Goal: Task Accomplishment & Management: Complete application form

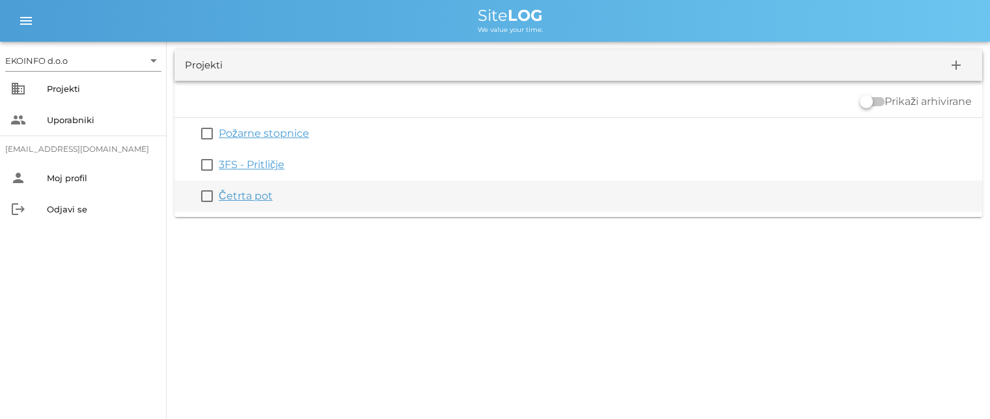
click at [246, 200] on link "Četrta pot" at bounding box center [246, 195] width 54 height 12
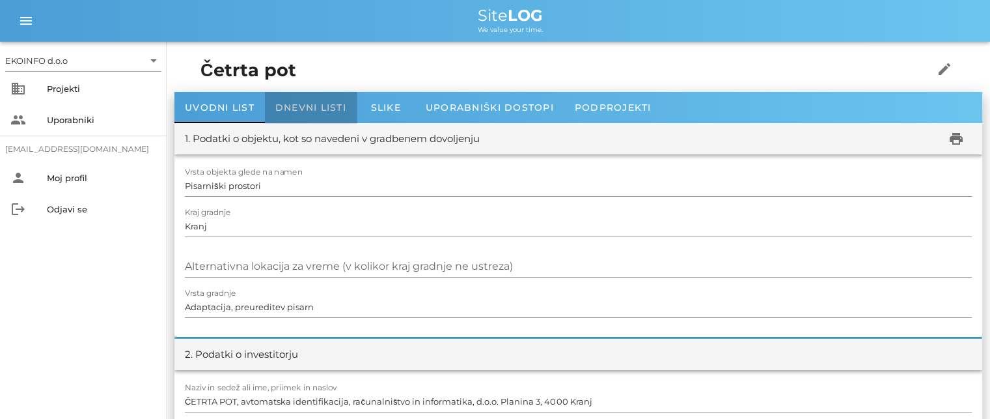
click at [304, 105] on span "Dnevni listi" at bounding box center [310, 108] width 71 height 12
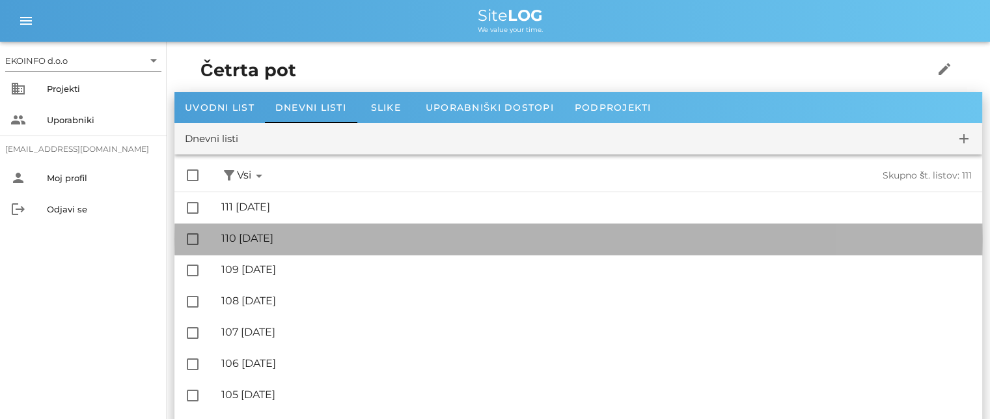
click at [268, 236] on div "🔏 110 [DATE]" at bounding box center [596, 238] width 751 height 12
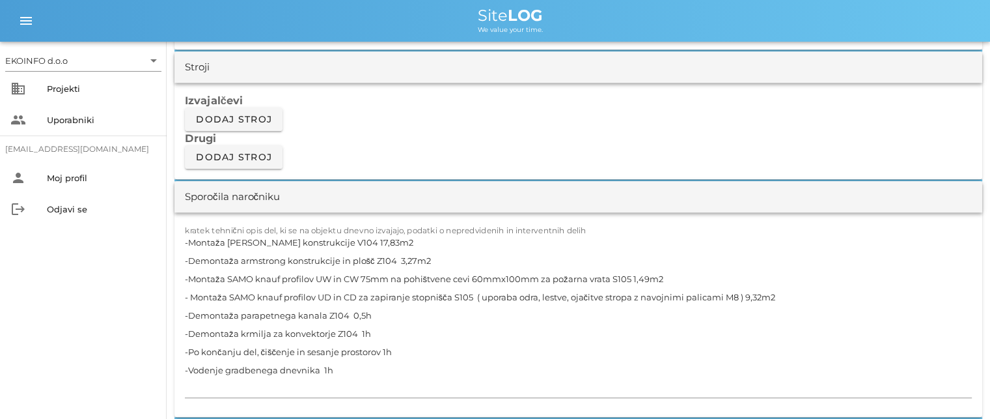
scroll to position [1172, 0]
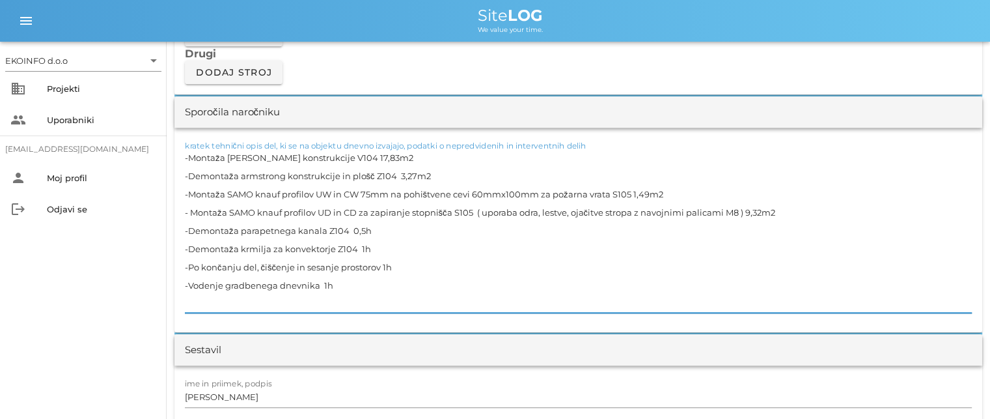
click at [346, 193] on textarea "-Montaža [PERSON_NAME] konstrukcije V104 17,83m2 -Demontaža armstrong konstrukc…" at bounding box center [578, 230] width 787 height 164
drag, startPoint x: 738, startPoint y: 210, endPoint x: 570, endPoint y: 208, distance: 168.0
click at [570, 208] on textarea "-Montaža [PERSON_NAME] konstrukcije V104 17,83m2 -Demontaža armstrong konstrukc…" at bounding box center [578, 230] width 787 height 164
click at [616, 209] on textarea "-Montaža [PERSON_NAME] konstrukcije V104 17,83m2 -Demontaža armstrong konstrukc…" at bounding box center [578, 230] width 787 height 164
click at [388, 229] on textarea "-Montaža [PERSON_NAME] konstrukcije V104 17,83m2 -Demontaža armstrong konstrukc…" at bounding box center [578, 230] width 787 height 164
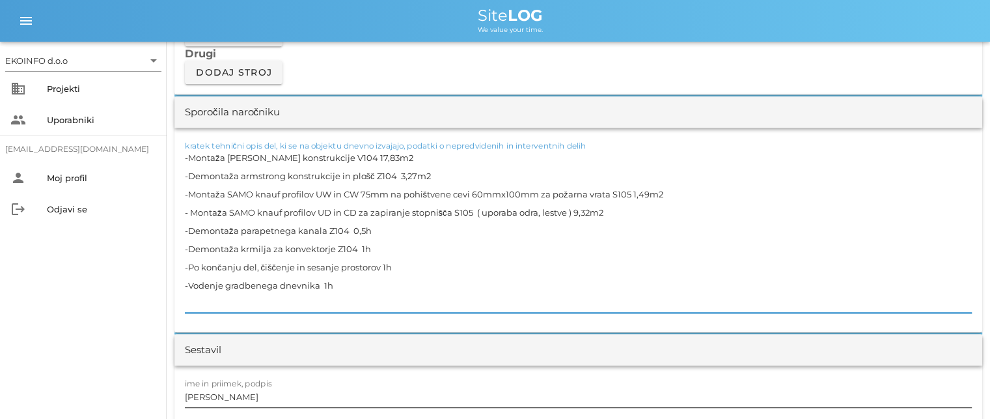
click at [238, 393] on input "[PERSON_NAME]" at bounding box center [578, 396] width 787 height 21
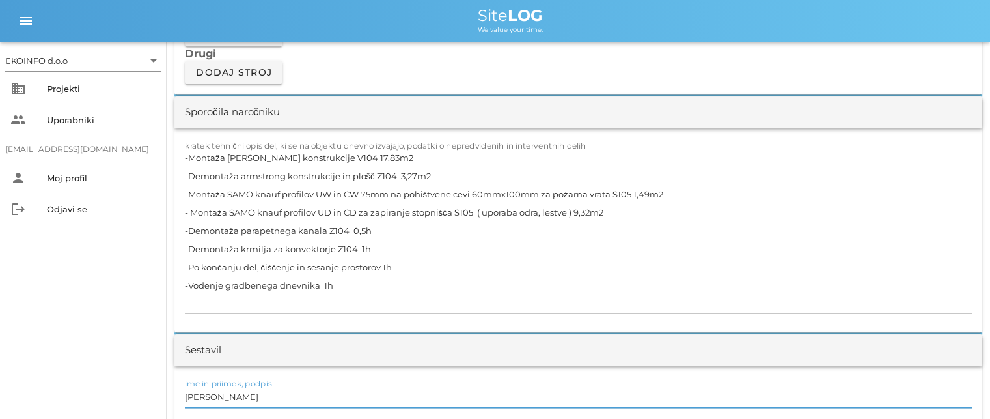
click at [372, 229] on textarea "-Montaža [PERSON_NAME] konstrukcije V104 17,83m2 -Demontaža armstrong konstrukc…" at bounding box center [578, 230] width 787 height 164
click at [244, 399] on input "[PERSON_NAME]" at bounding box center [578, 396] width 787 height 21
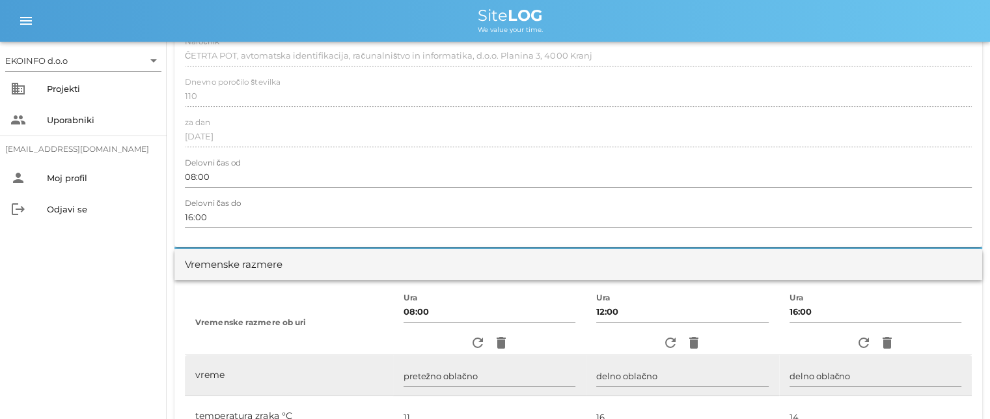
scroll to position [0, 0]
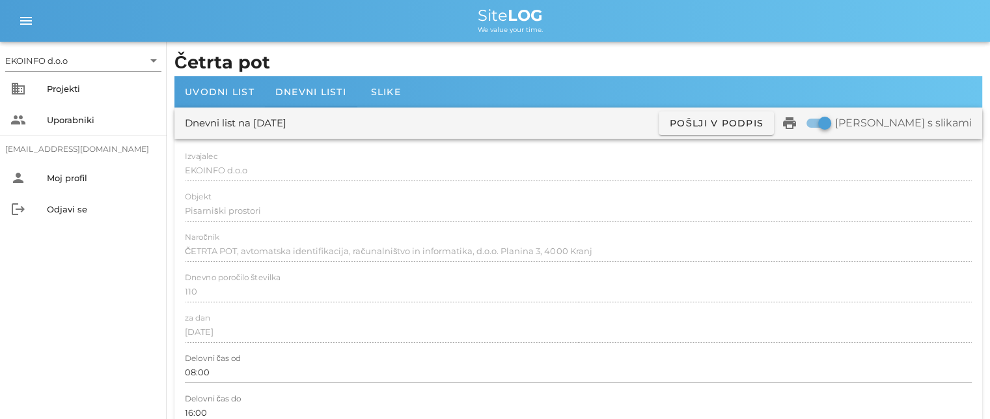
click at [390, 273] on div "Dnevno poročilo številka 110" at bounding box center [578, 292] width 787 height 38
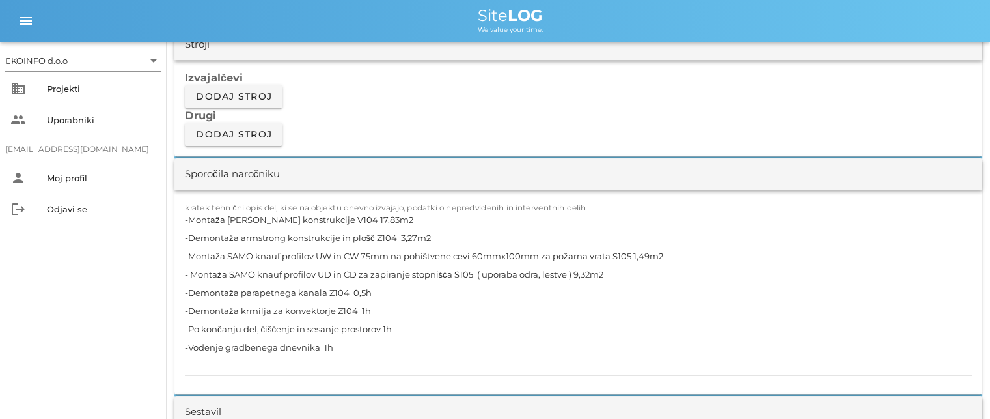
scroll to position [1107, 0]
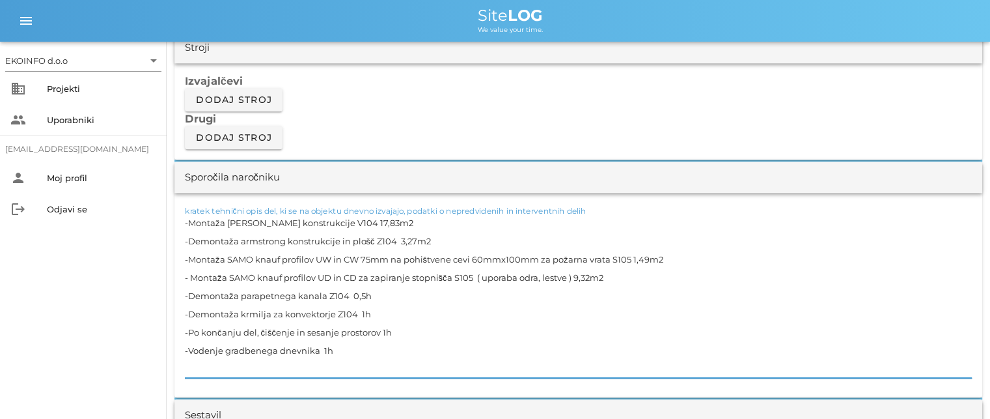
click at [567, 274] on textarea "-Montaža [PERSON_NAME] konstrukcije V104 17,83m2 -Demontaža armstrong konstrukc…" at bounding box center [578, 296] width 787 height 164
click at [342, 349] on textarea "-Montaža [PERSON_NAME] konstrukcije V104 17,83m2 -Demontaža armstrong konstrukc…" at bounding box center [578, 296] width 787 height 164
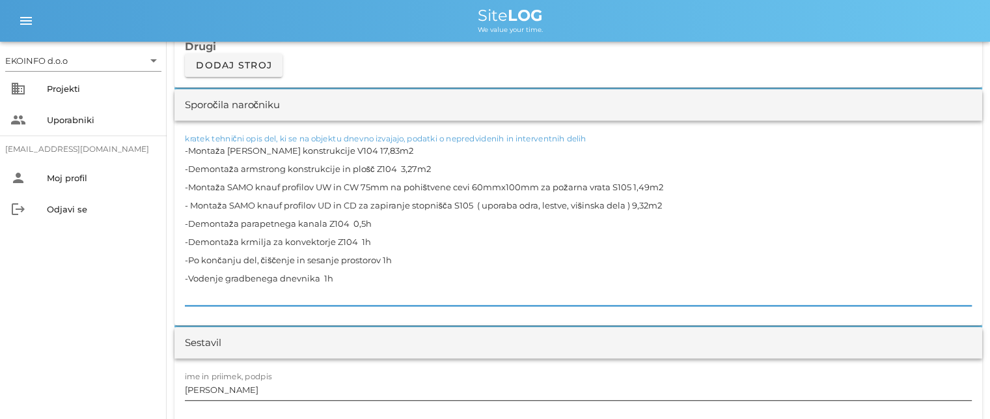
scroll to position [1237, 0]
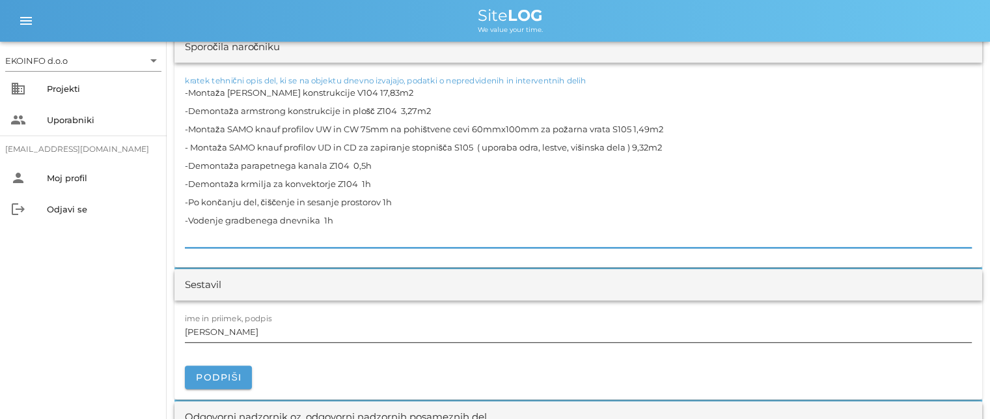
type textarea "-Montaža [PERSON_NAME] konstrukcije V104 17,83m2 -Demontaža armstrong konstrukc…"
click at [248, 330] on input "[PERSON_NAME]" at bounding box center [578, 331] width 787 height 21
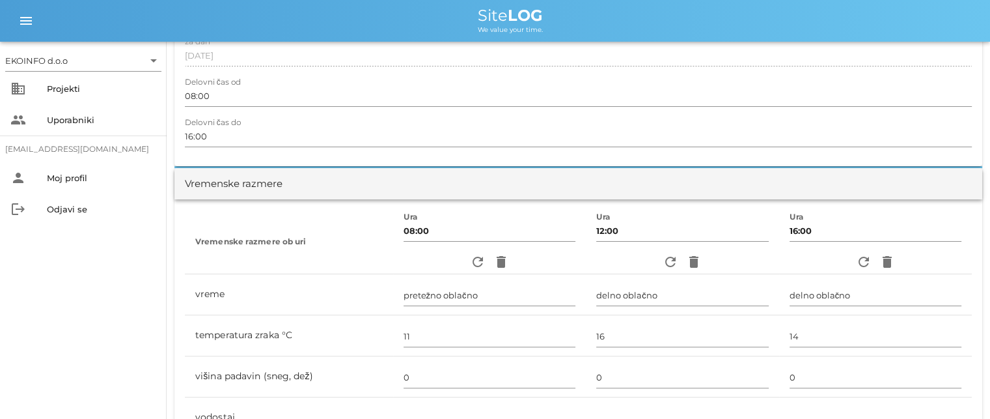
scroll to position [130, 0]
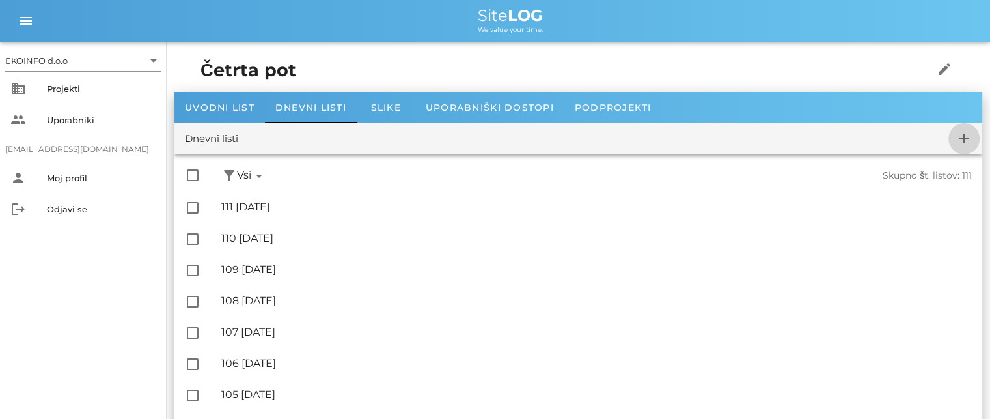
click at [966, 139] on icon "add" at bounding box center [965, 139] width 16 height 16
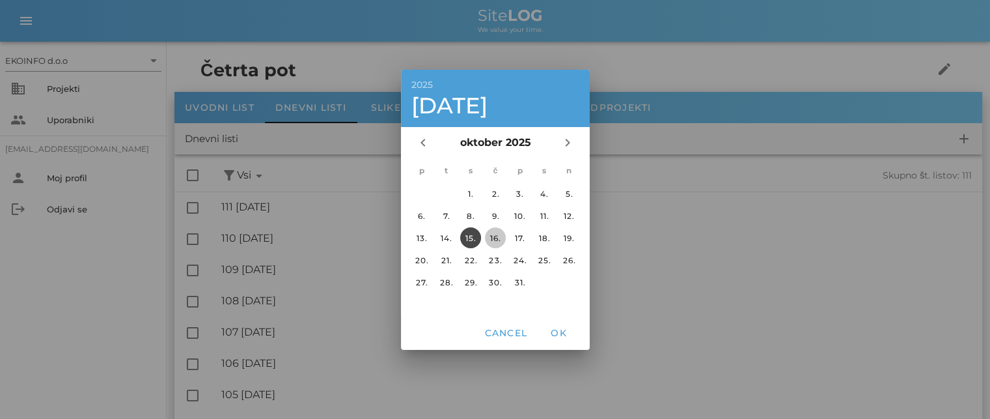
click at [492, 238] on div "16." at bounding box center [494, 237] width 21 height 10
click at [558, 333] on span "OK" at bounding box center [558, 333] width 31 height 12
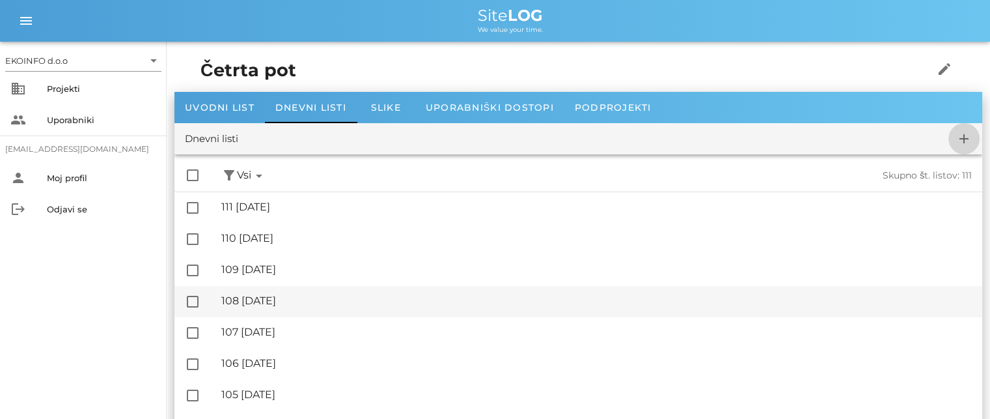
checkbox input "false"
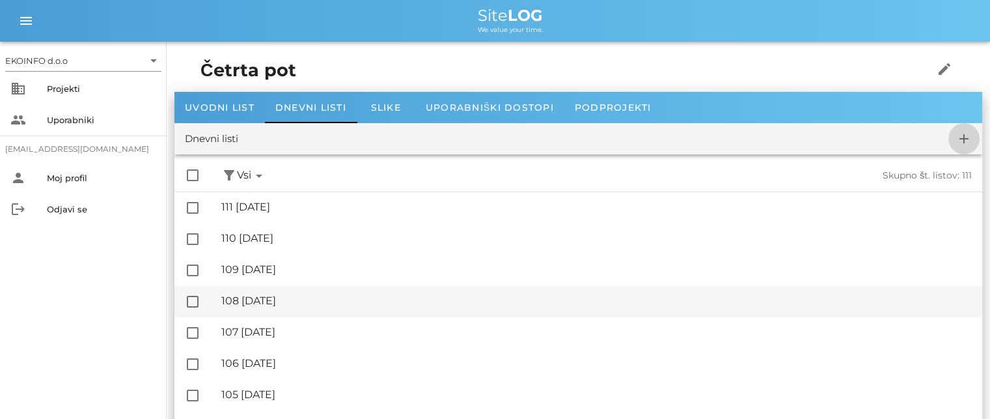
checkbox input "false"
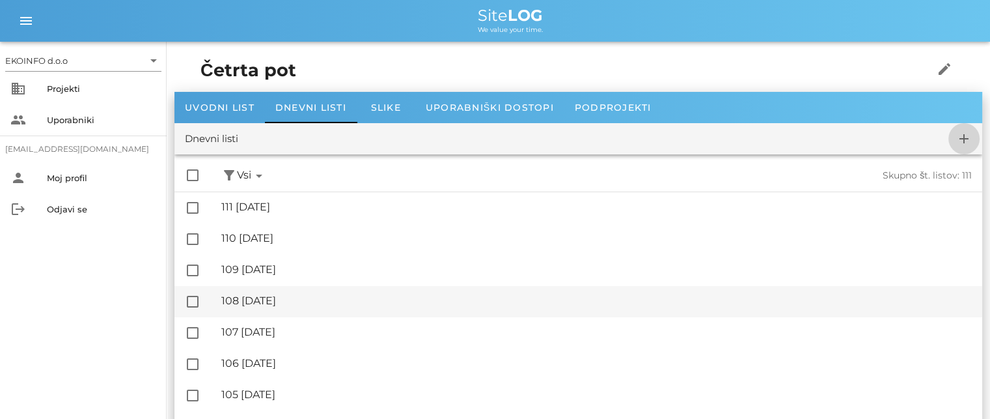
checkbox input "false"
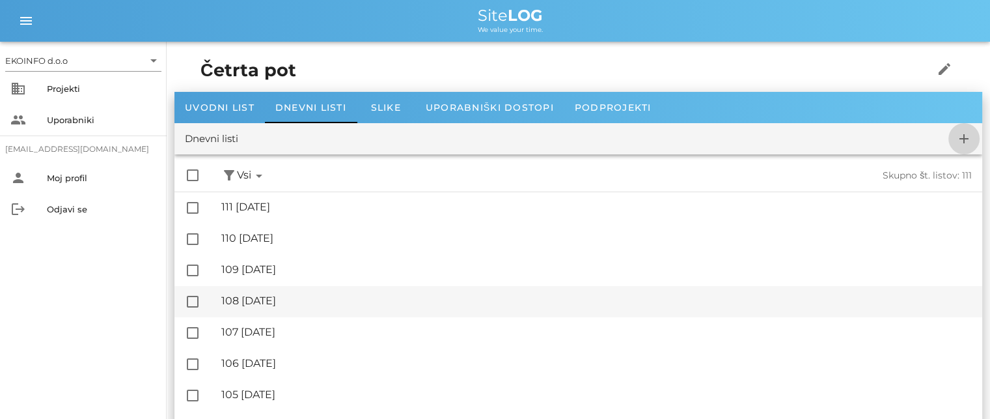
checkbox input "false"
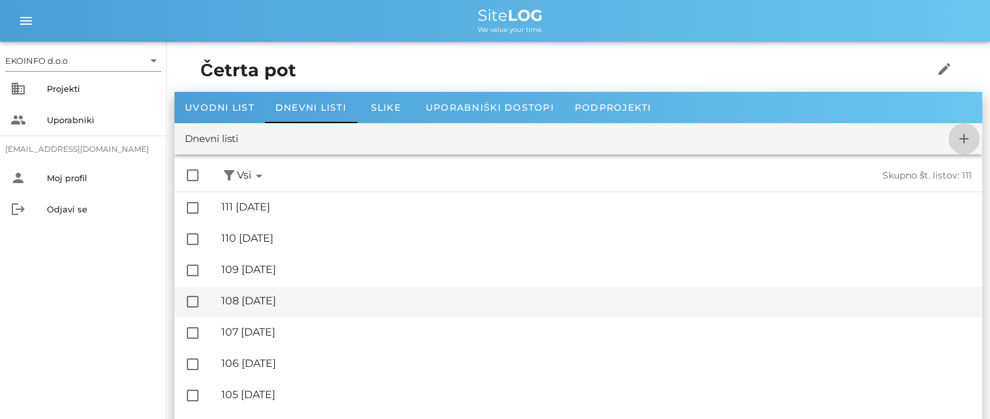
checkbox input "false"
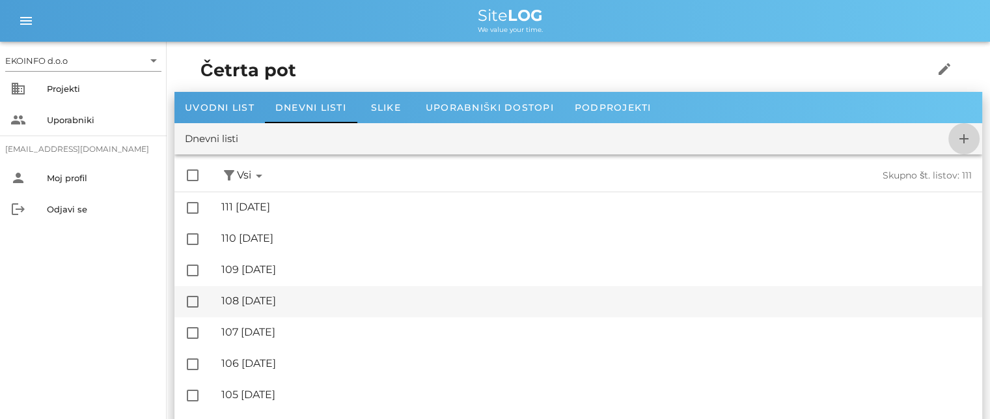
checkbox input "false"
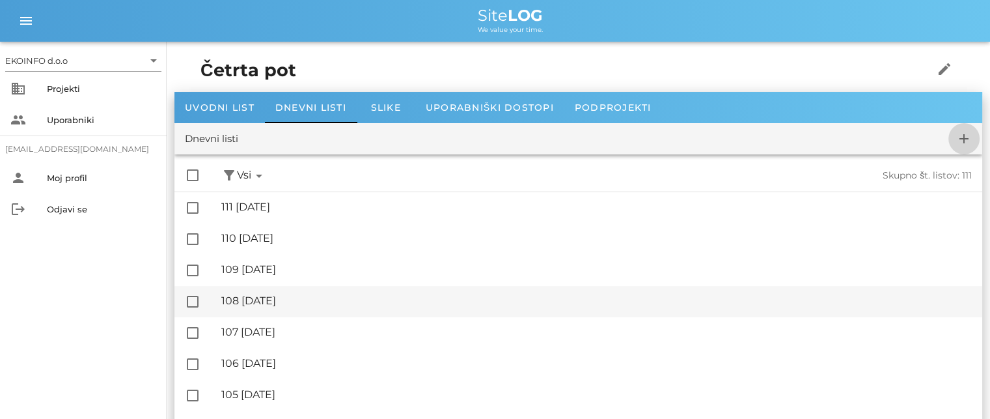
checkbox input "false"
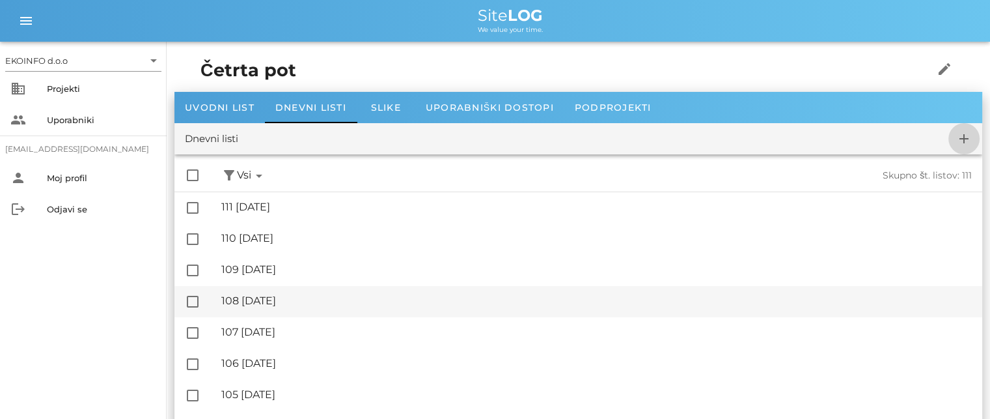
checkbox input "false"
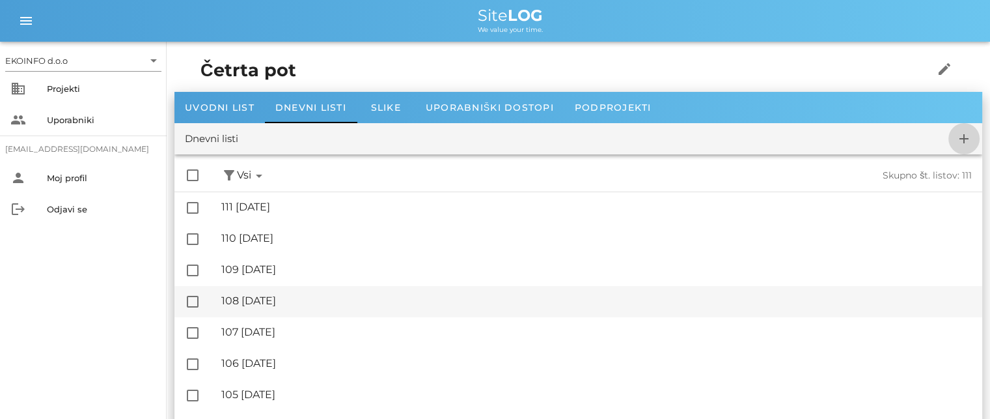
checkbox input "false"
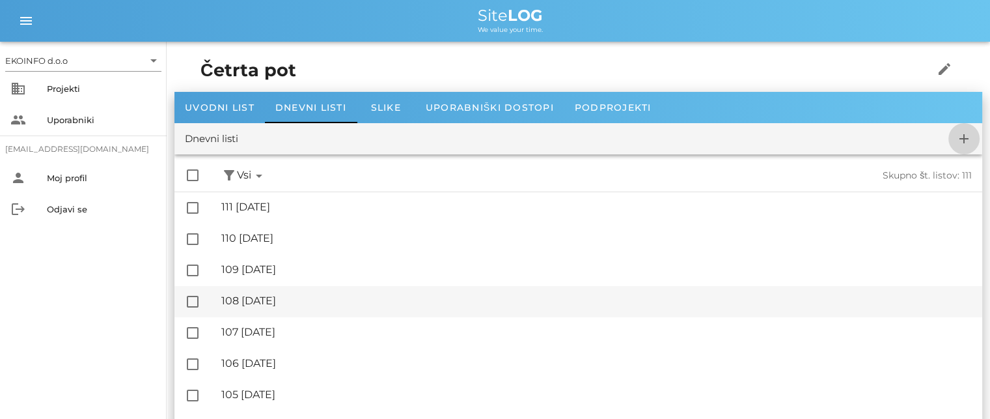
checkbox input "false"
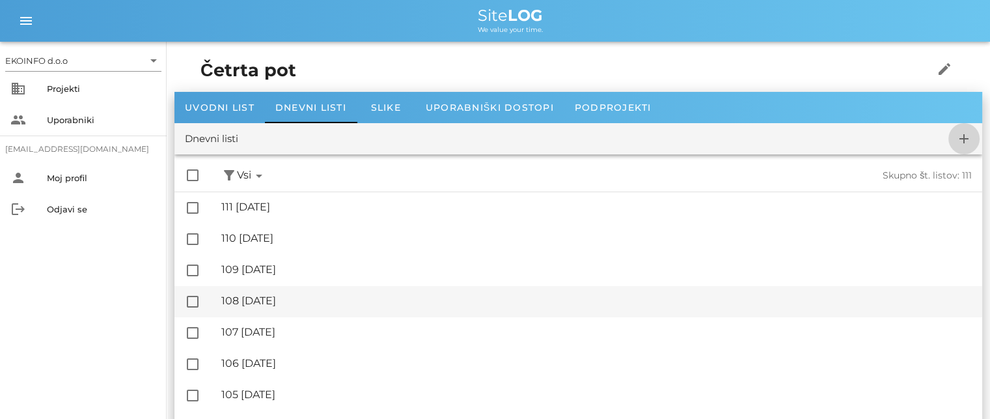
checkbox input "false"
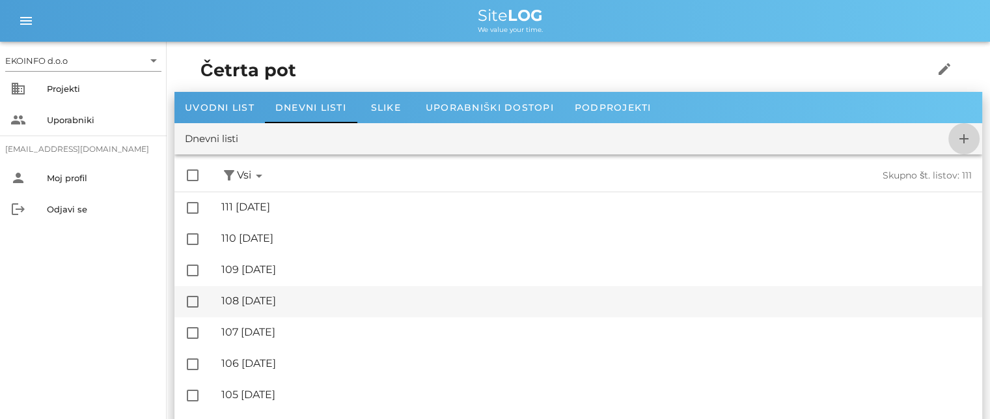
checkbox input "false"
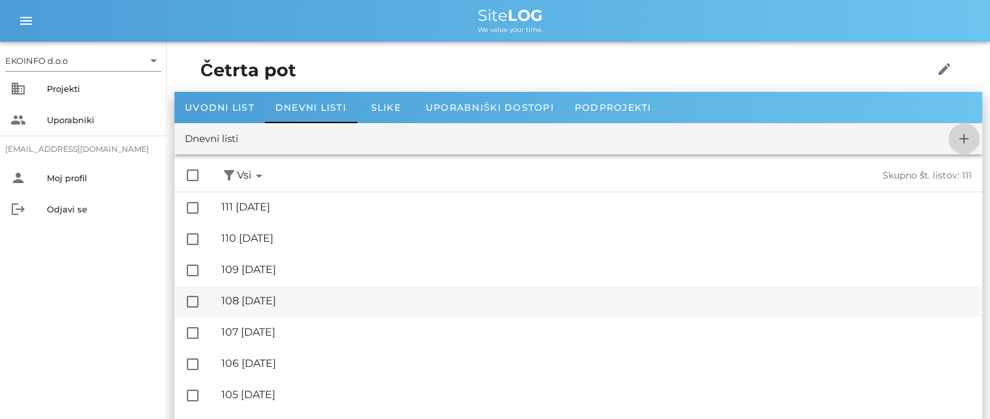
checkbox input "false"
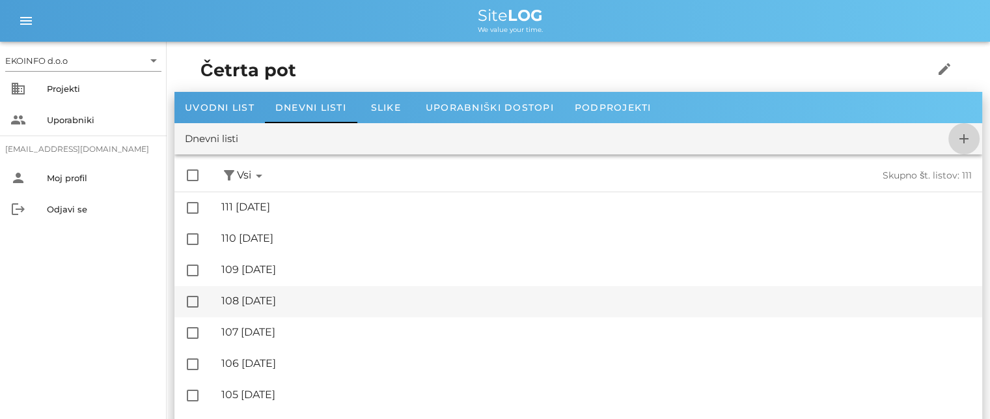
checkbox input "false"
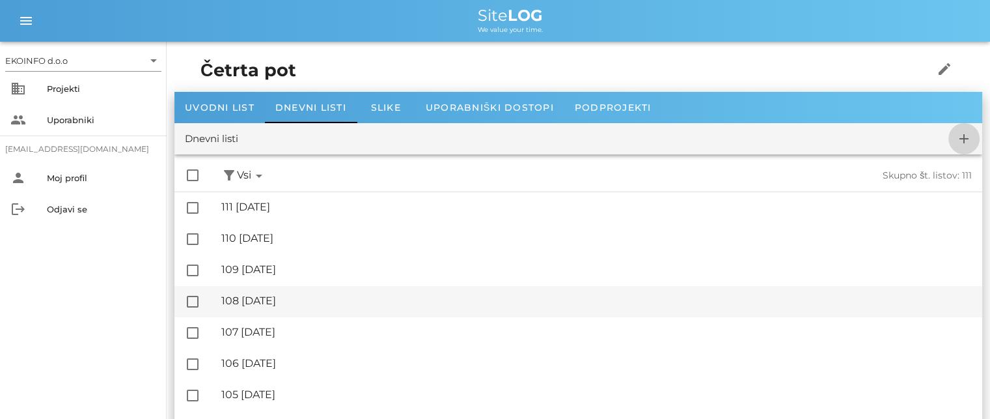
checkbox input "false"
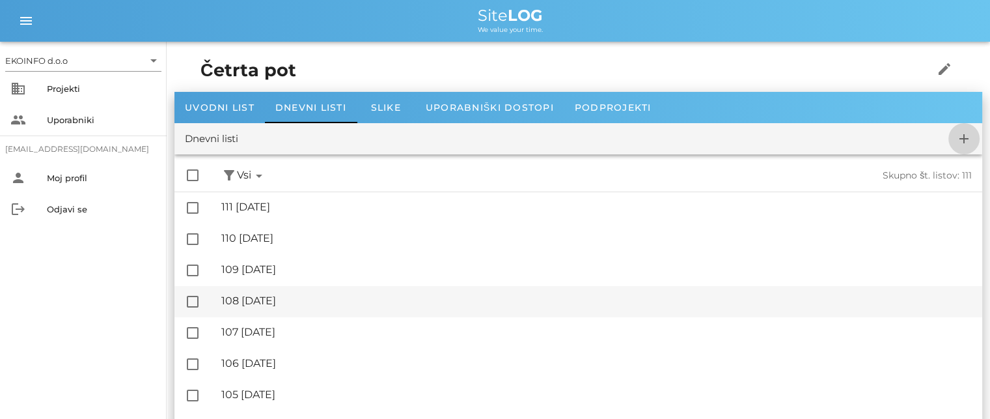
checkbox input "false"
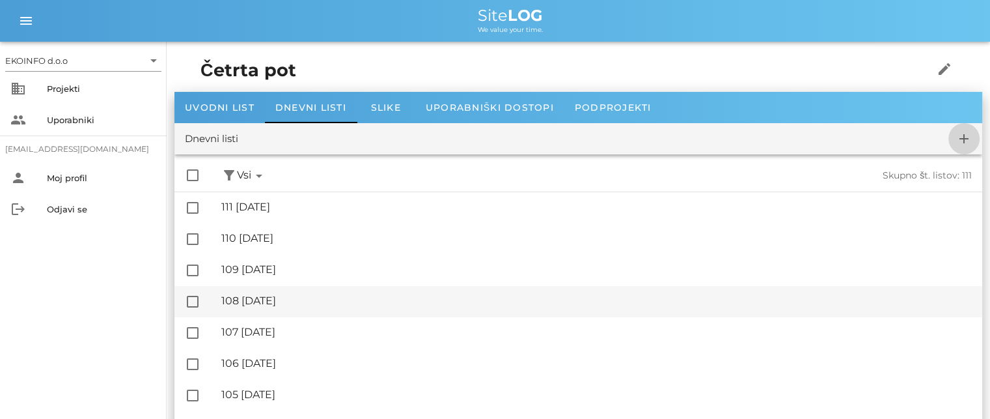
checkbox input "false"
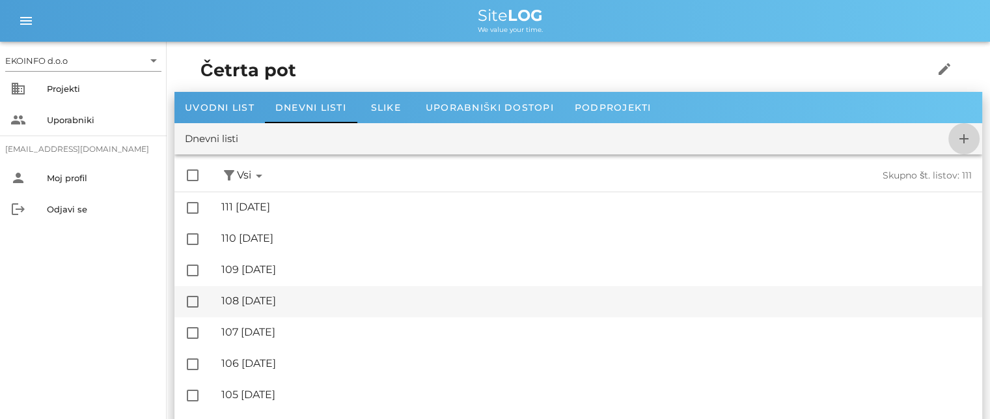
checkbox input "false"
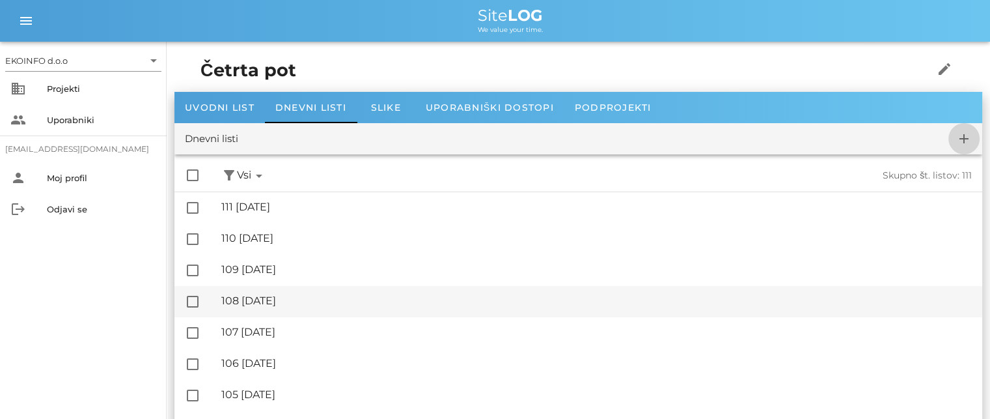
checkbox input "false"
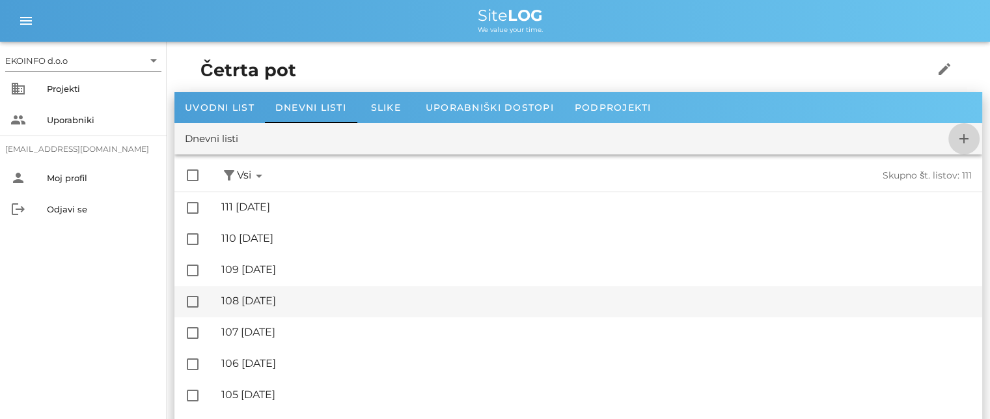
checkbox input "false"
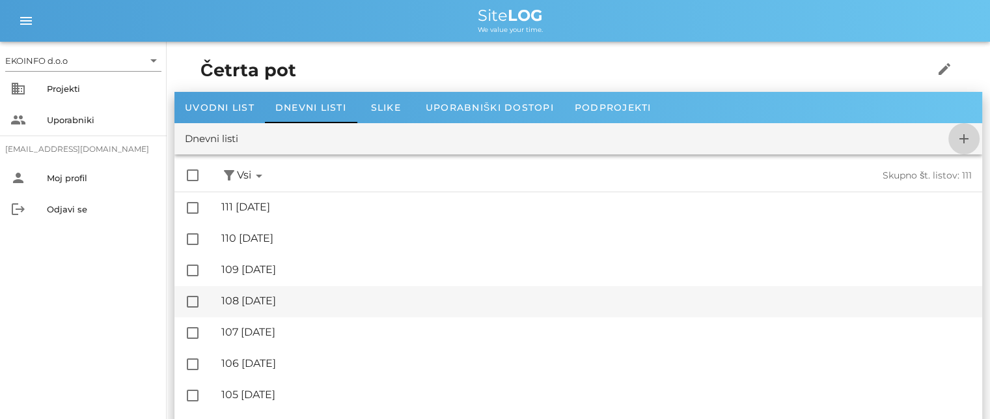
checkbox input "false"
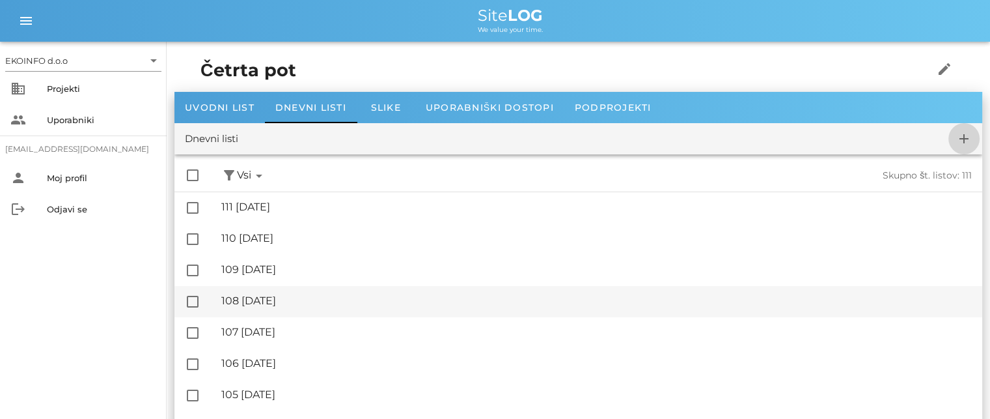
checkbox input "false"
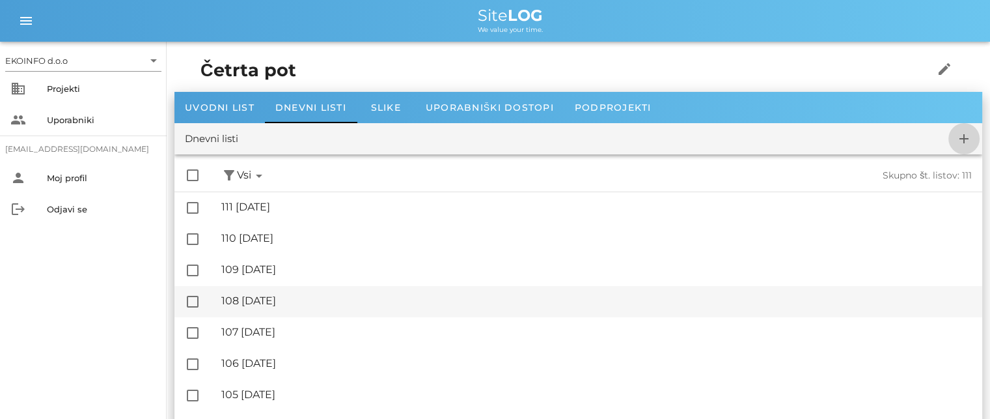
checkbox input "false"
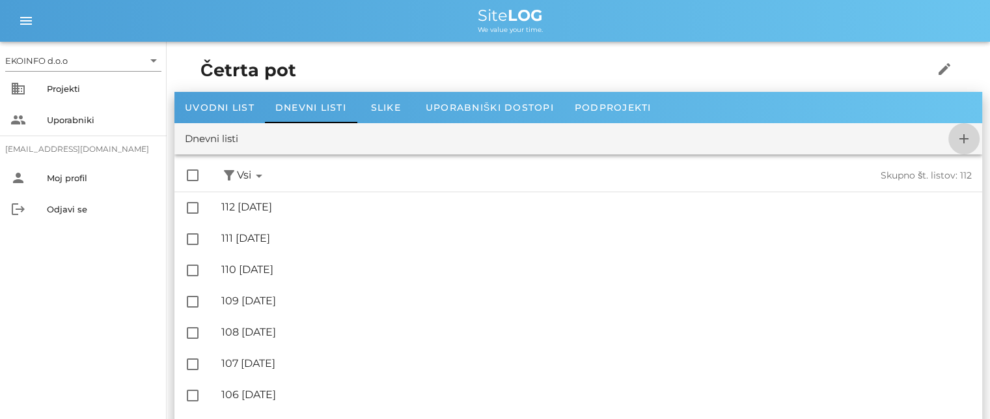
click at [968, 130] on button "add" at bounding box center [964, 138] width 31 height 31
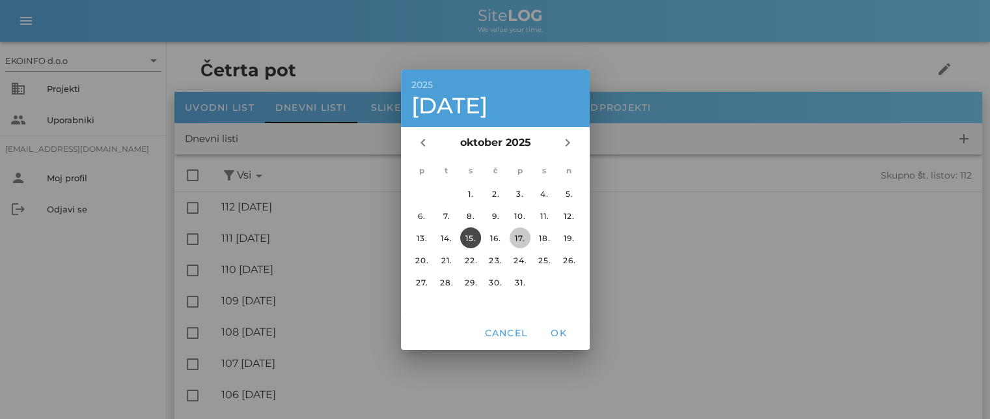
click at [515, 234] on div "17." at bounding box center [519, 237] width 21 height 10
click at [557, 333] on span "OK" at bounding box center [558, 333] width 31 height 12
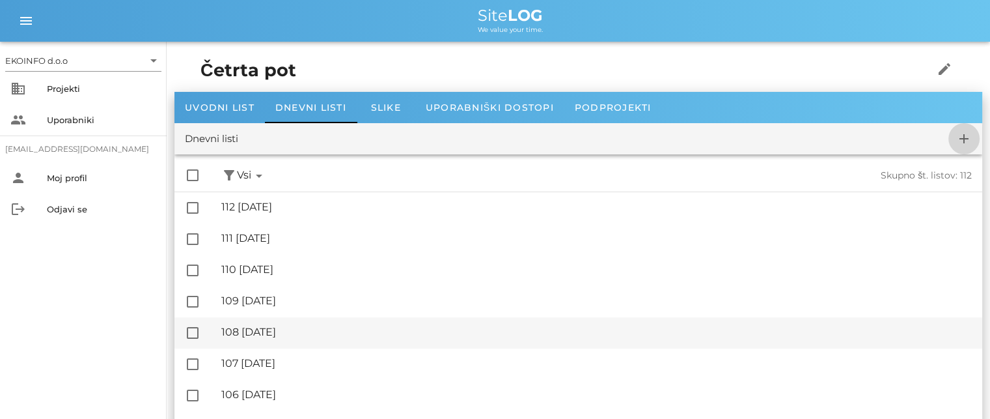
checkbox input "false"
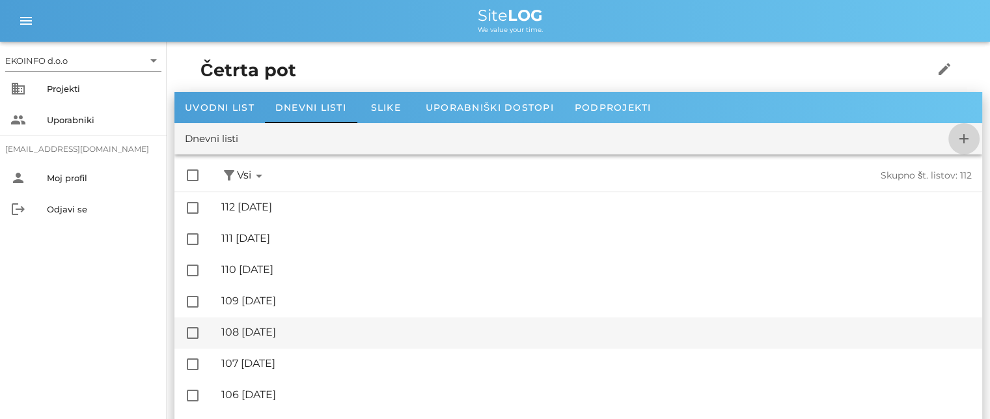
checkbox input "false"
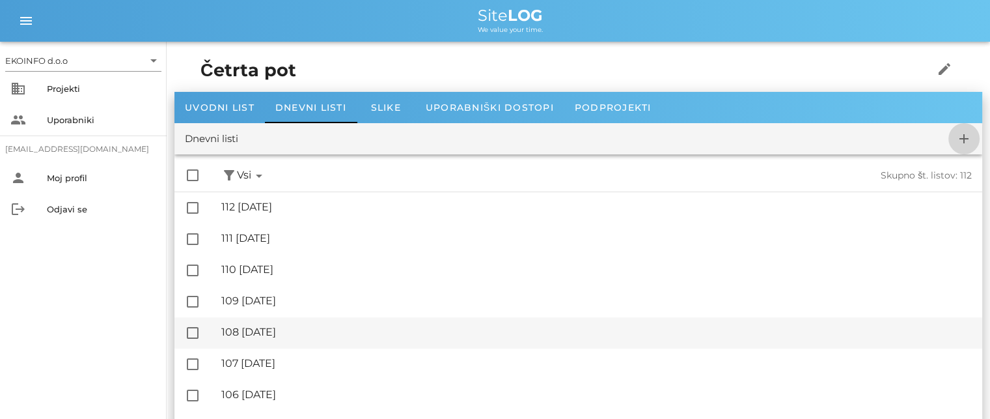
checkbox input "false"
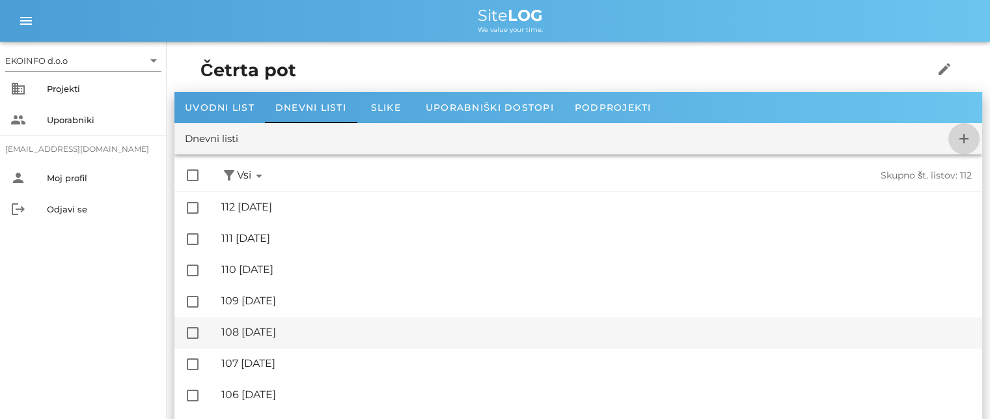
checkbox input "false"
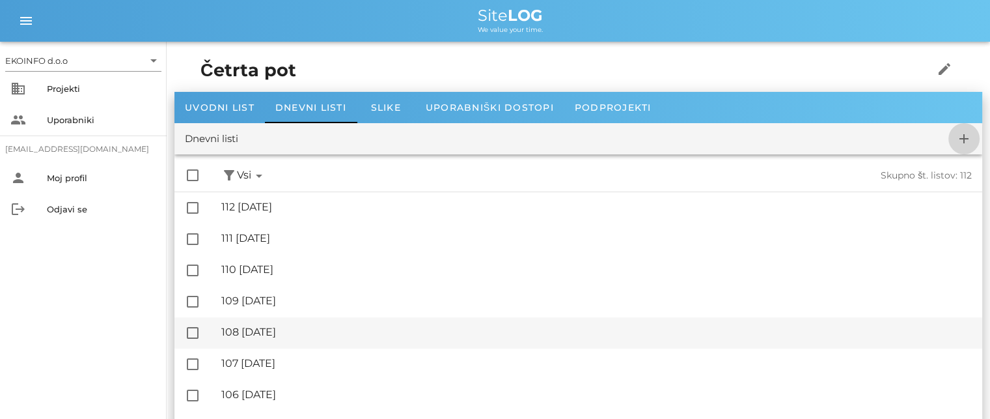
checkbox input "false"
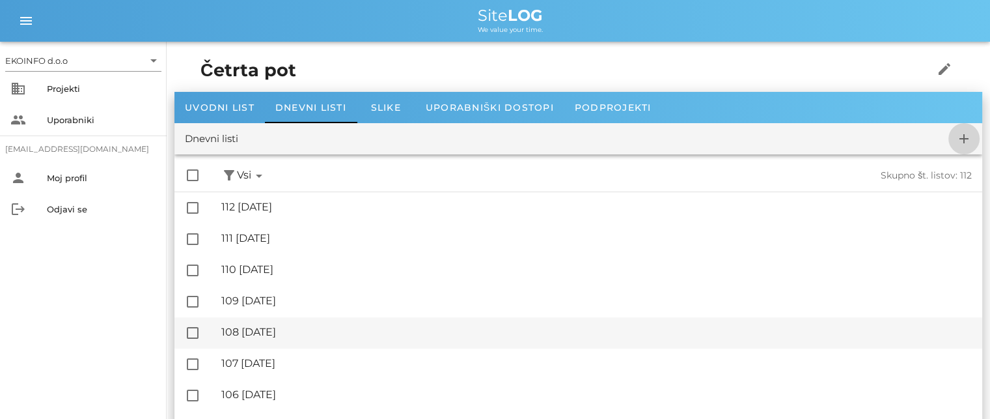
checkbox input "false"
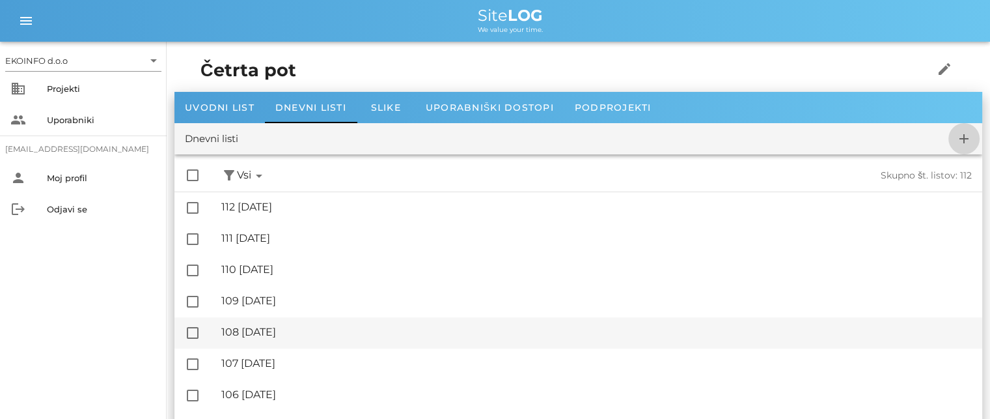
checkbox input "false"
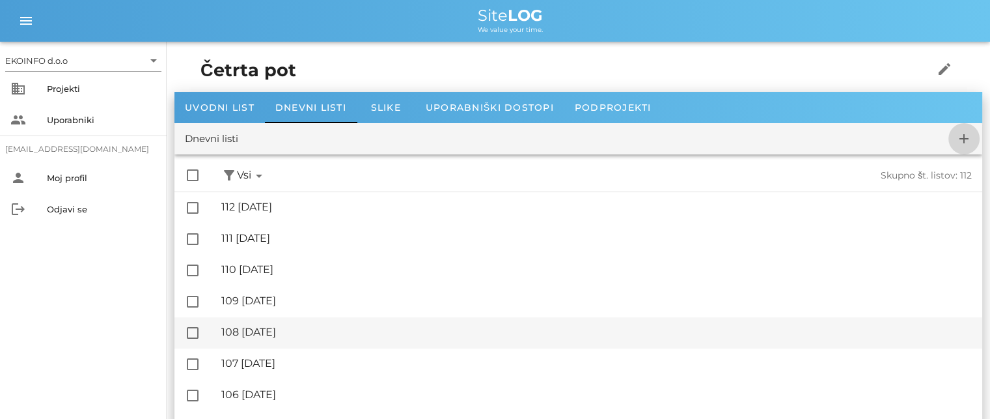
checkbox input "false"
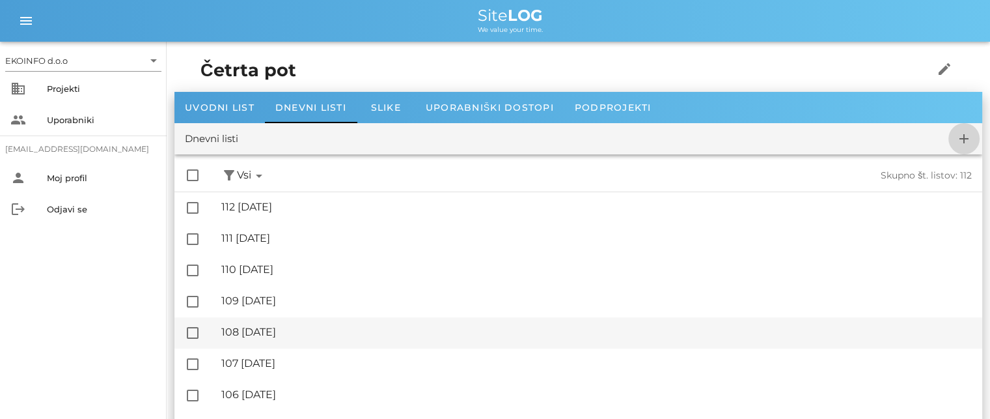
checkbox input "false"
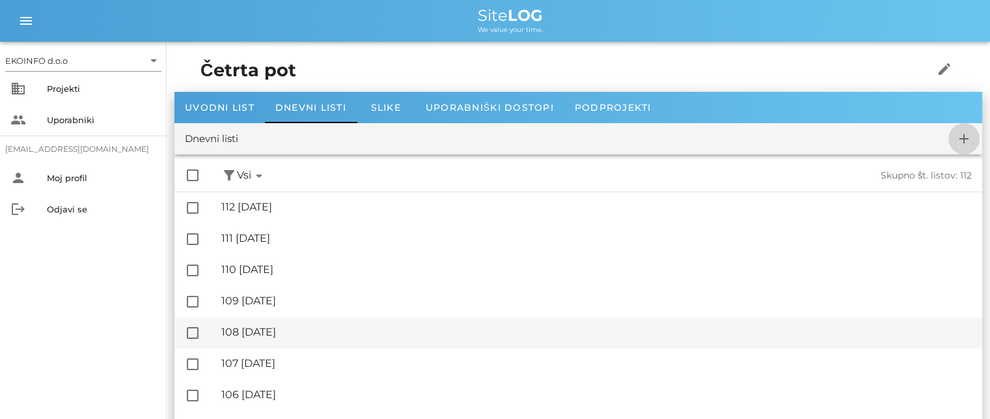
checkbox input "false"
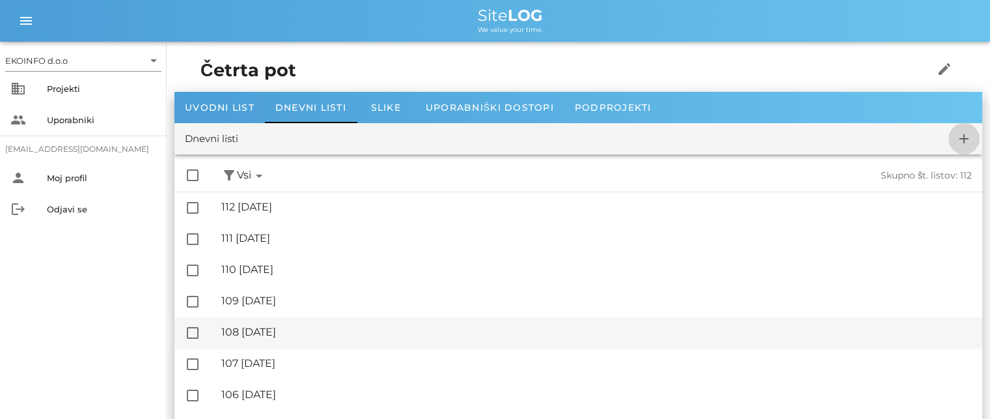
checkbox input "false"
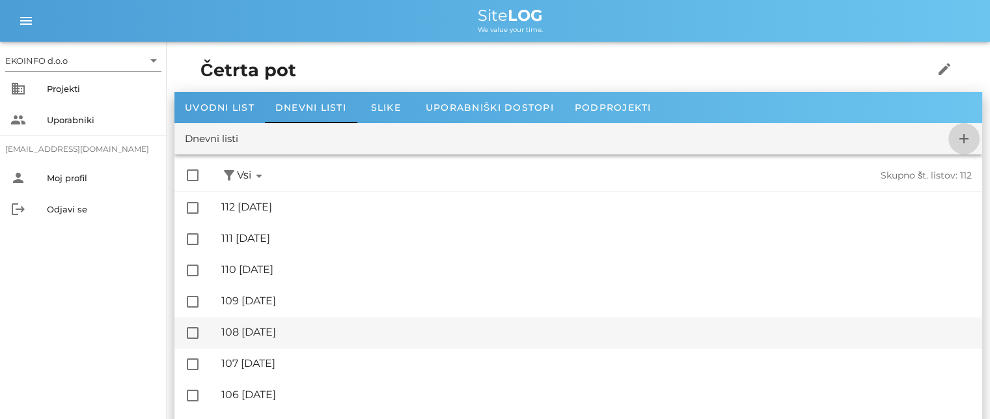
checkbox input "false"
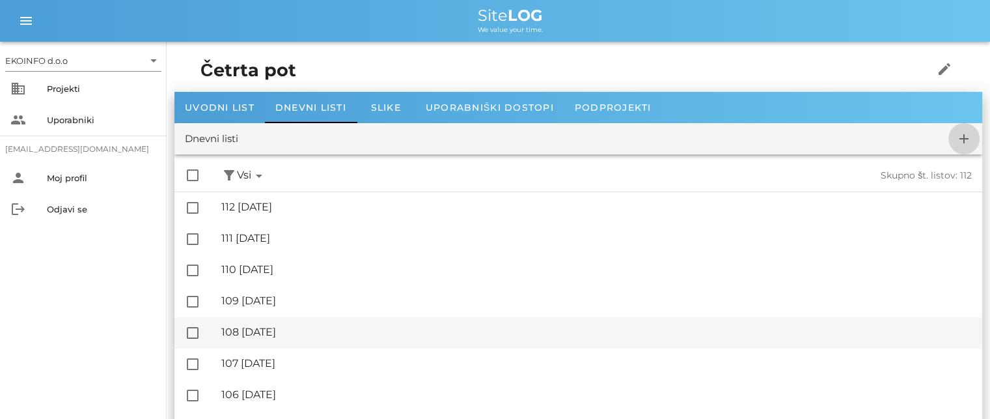
checkbox input "false"
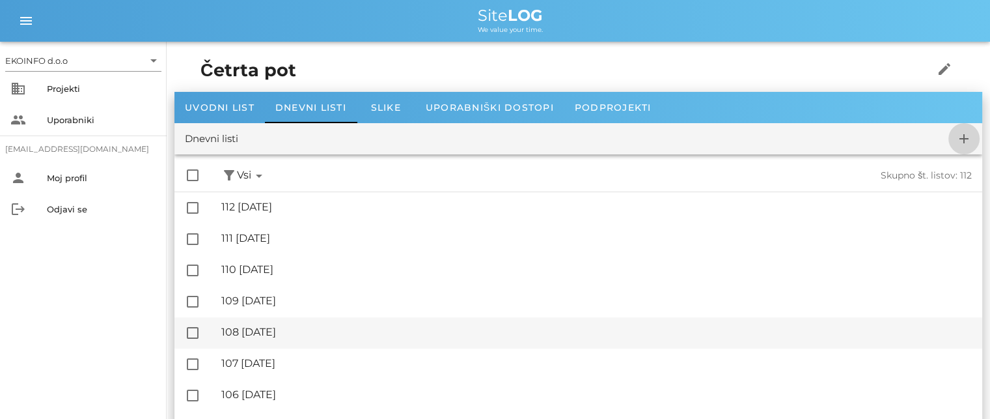
checkbox input "false"
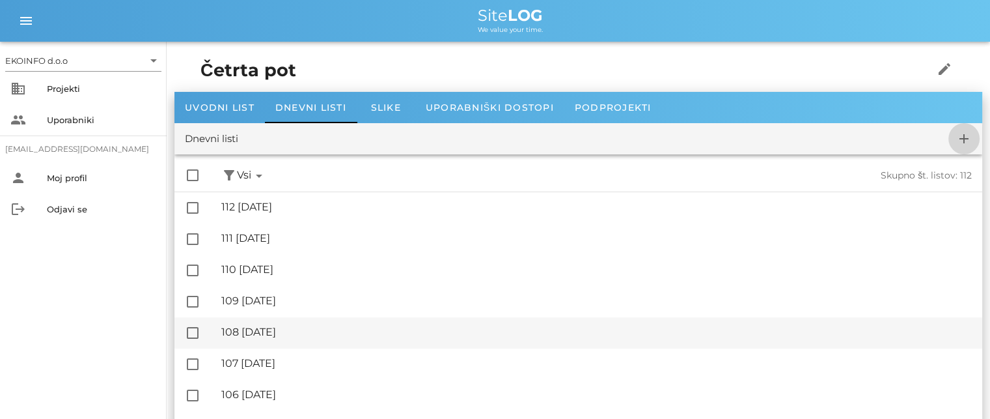
checkbox input "false"
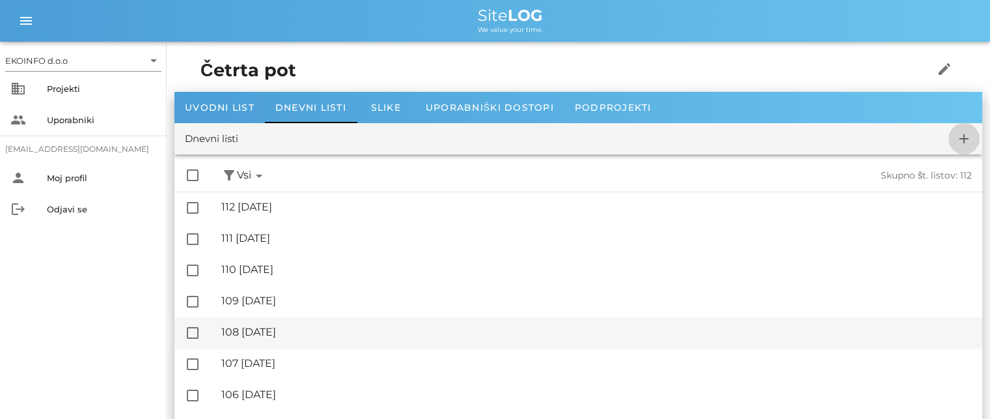
checkbox input "false"
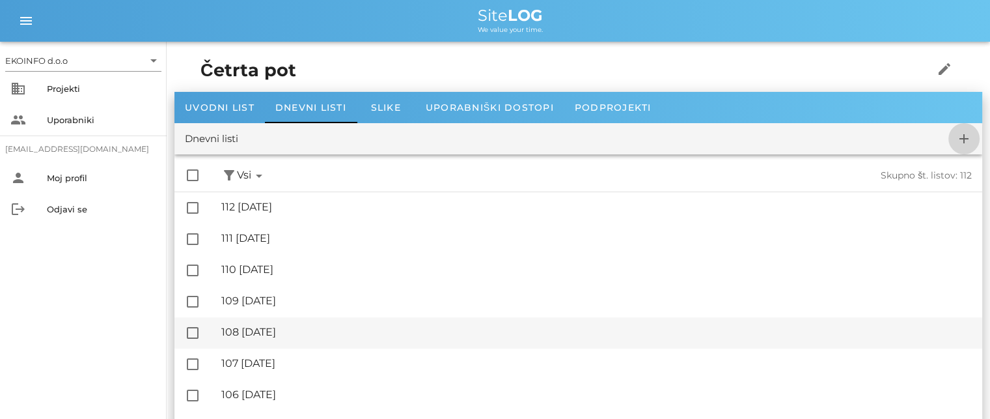
checkbox input "false"
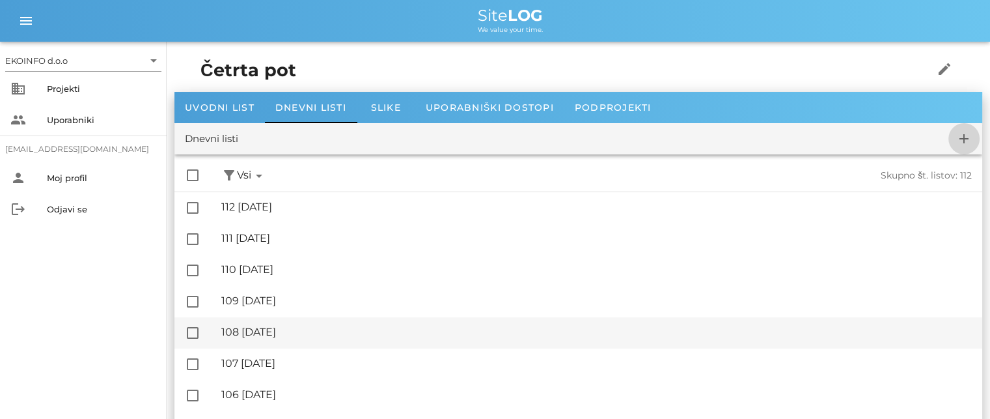
checkbox input "false"
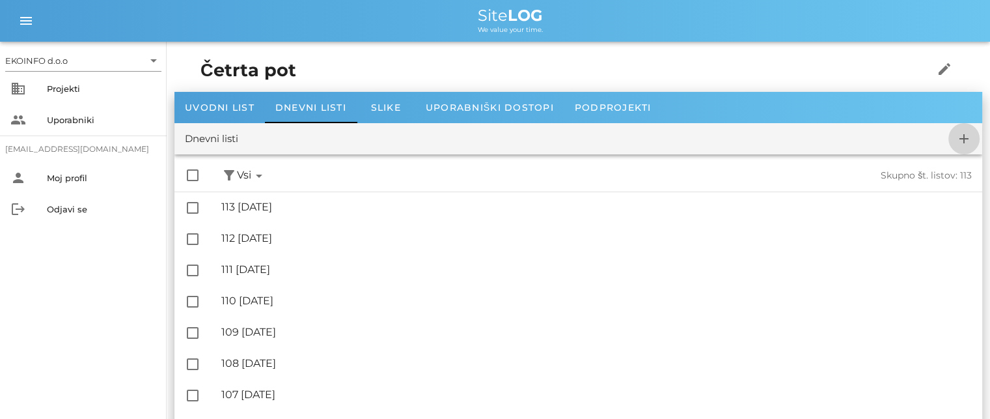
click at [957, 139] on icon "add" at bounding box center [965, 139] width 16 height 16
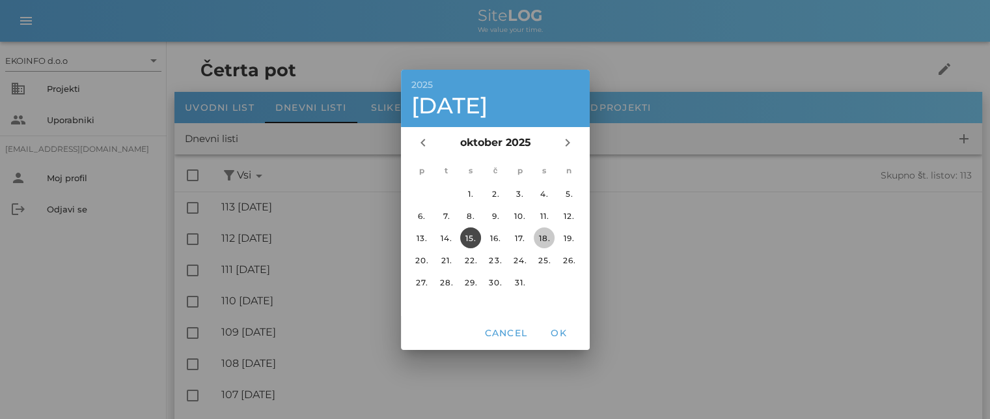
click at [539, 236] on div "18." at bounding box center [544, 237] width 21 height 10
click at [552, 332] on span "OK" at bounding box center [558, 333] width 31 height 12
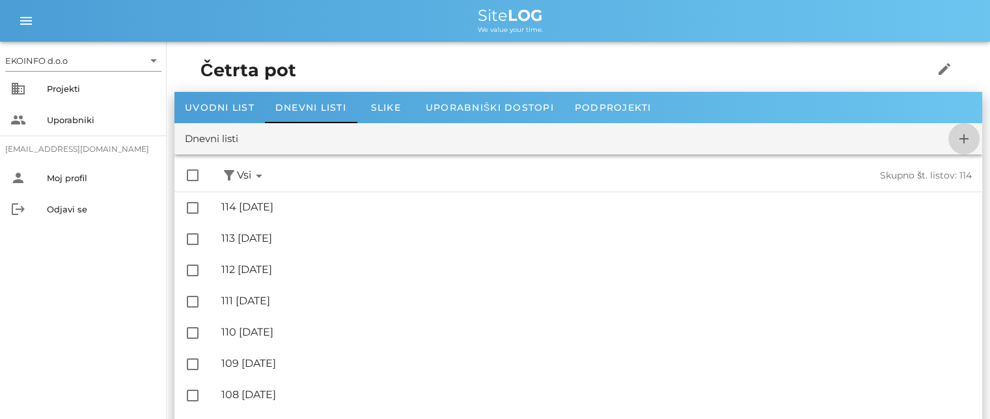
click at [959, 137] on icon "add" at bounding box center [965, 139] width 16 height 16
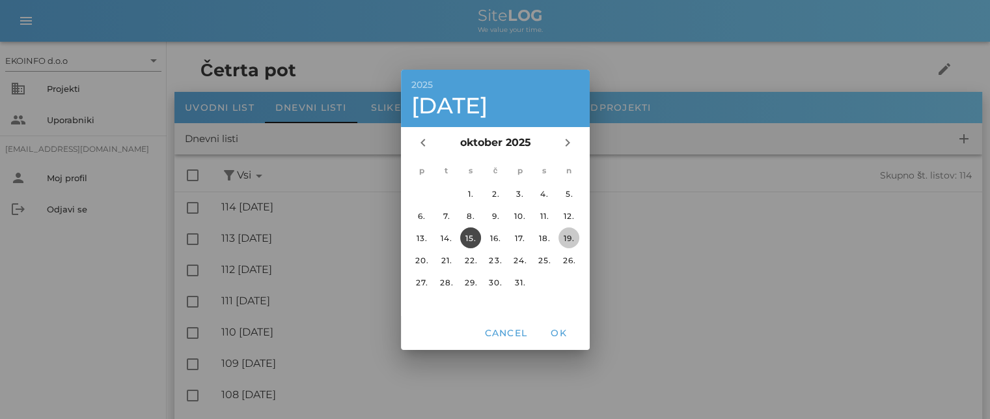
click at [565, 237] on div "19." at bounding box center [569, 237] width 21 height 10
click at [560, 335] on span "OK" at bounding box center [558, 333] width 31 height 12
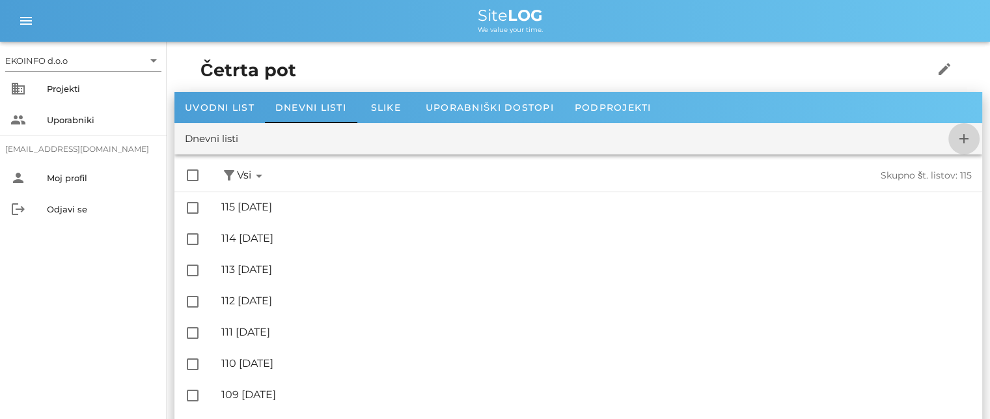
click at [961, 135] on icon "add" at bounding box center [965, 139] width 16 height 16
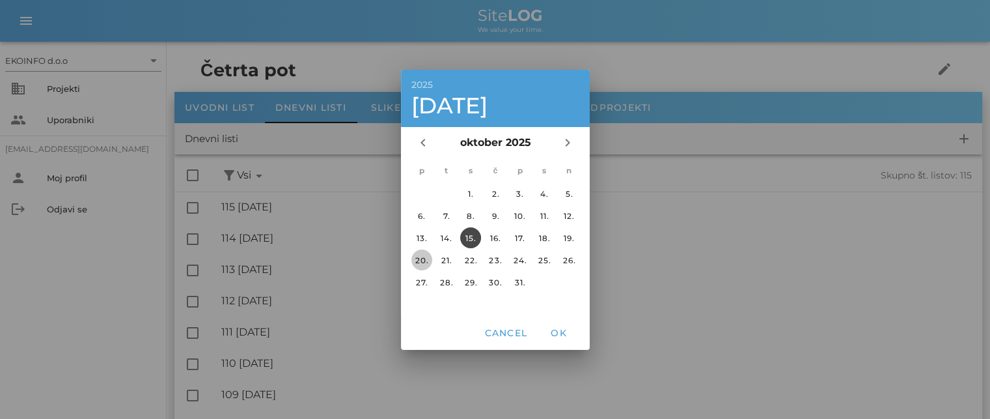
click at [421, 258] on div "20." at bounding box center [421, 260] width 21 height 10
click at [553, 330] on span "OK" at bounding box center [558, 333] width 31 height 12
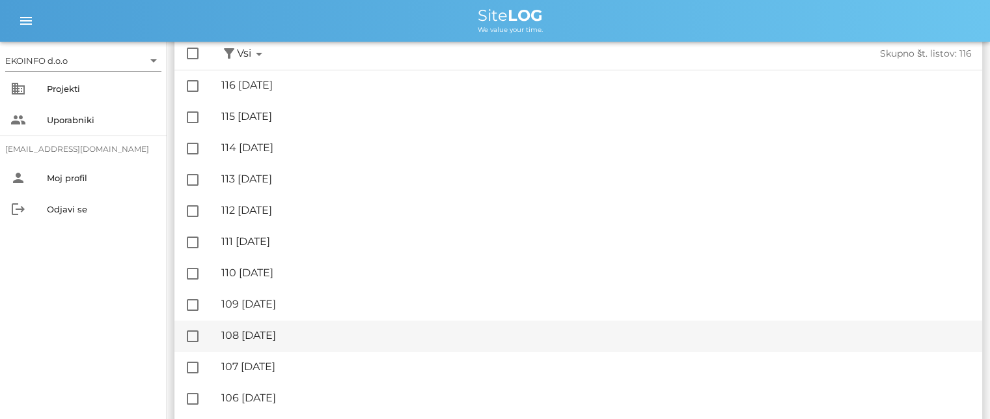
scroll to position [130, 0]
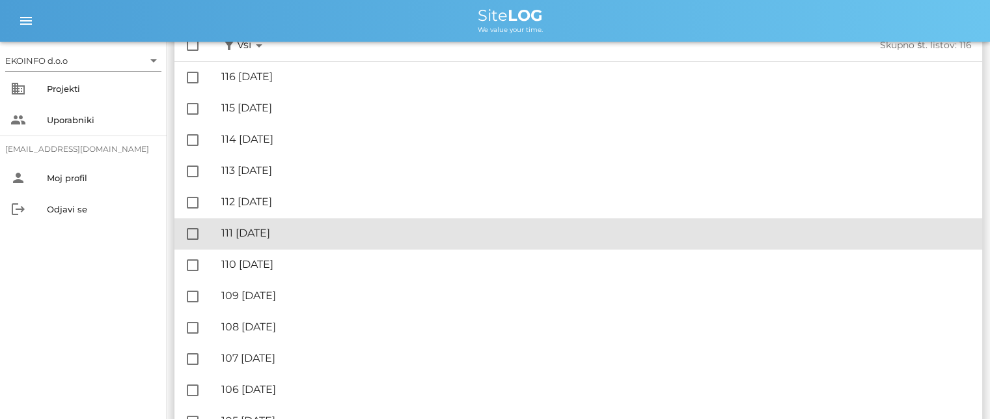
click at [289, 230] on div "🔏 111 [DATE]" at bounding box center [596, 233] width 751 height 12
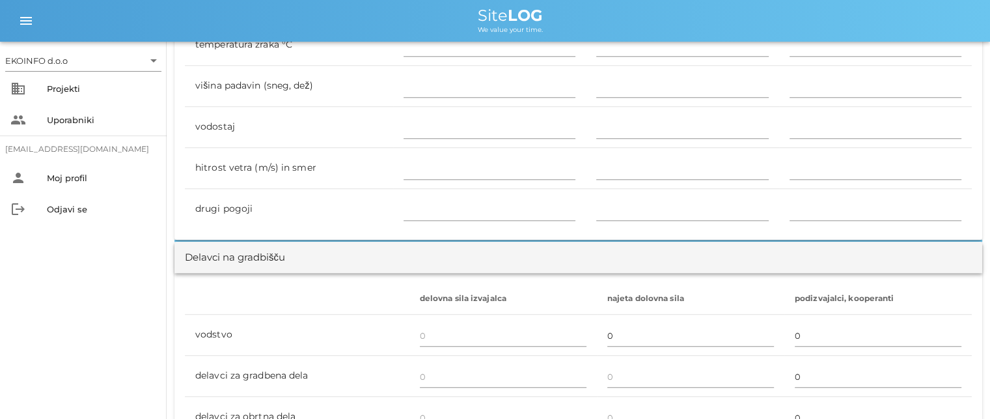
scroll to position [716, 0]
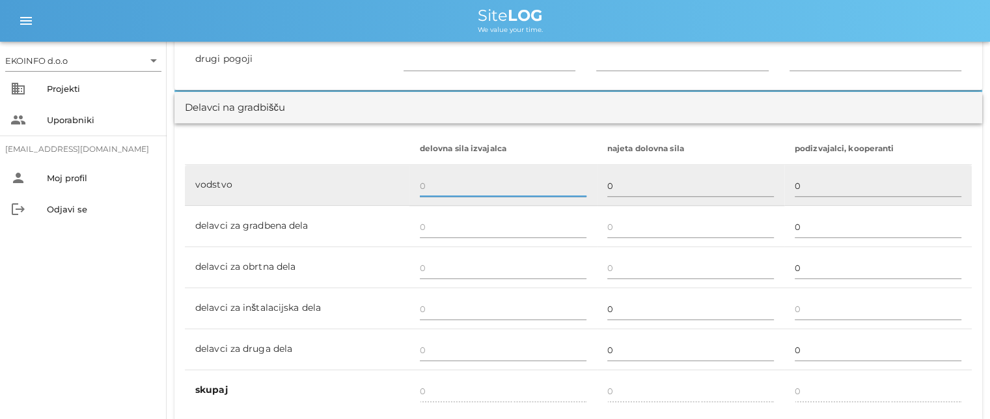
click at [427, 185] on input "text" at bounding box center [503, 185] width 167 height 21
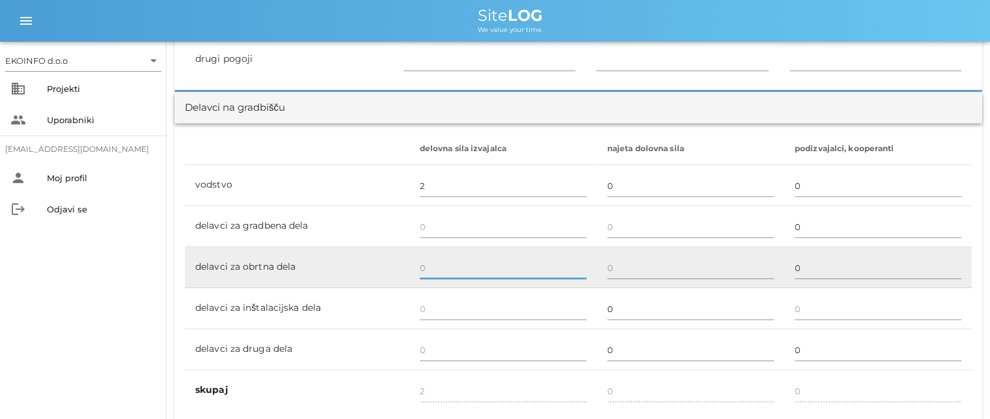
click at [428, 260] on input "text" at bounding box center [503, 267] width 167 height 21
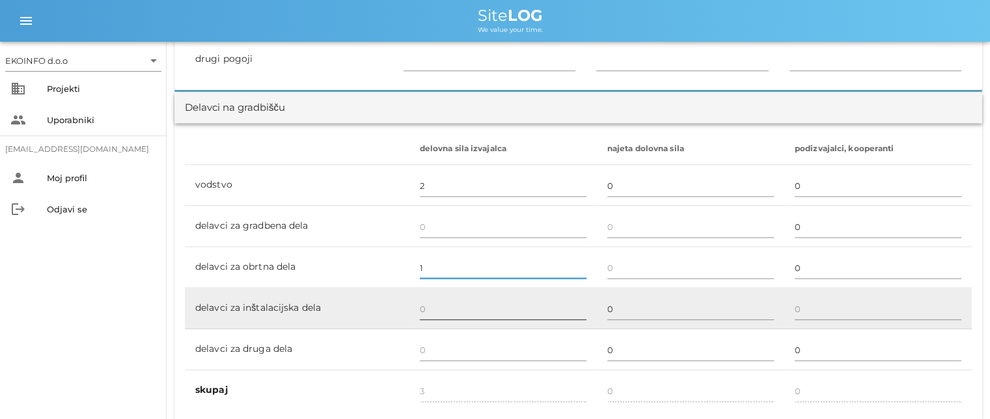
click at [429, 302] on input "text" at bounding box center [503, 308] width 167 height 21
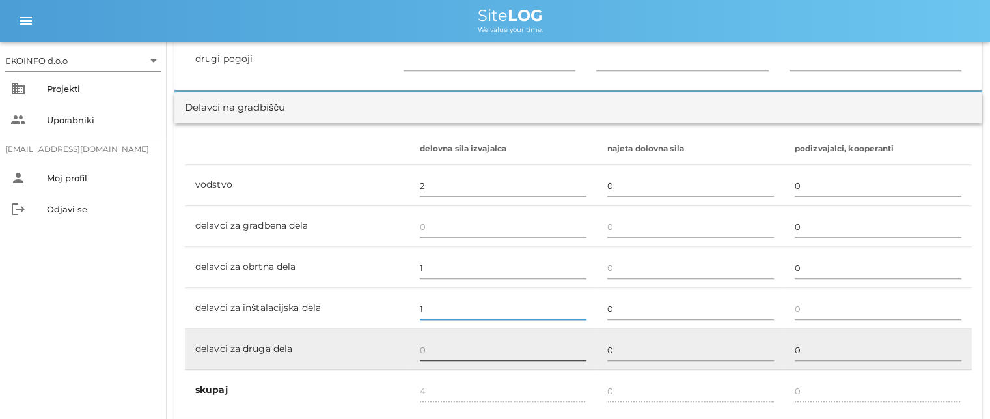
click at [426, 348] on input "text" at bounding box center [503, 349] width 167 height 21
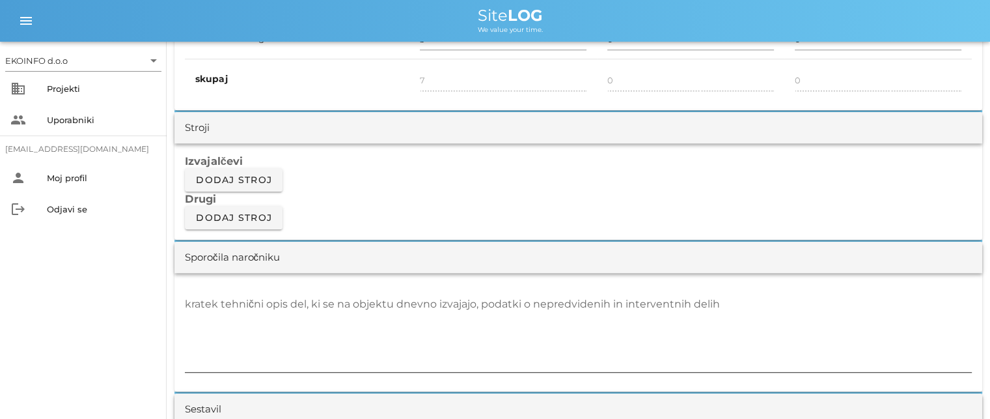
scroll to position [1042, 0]
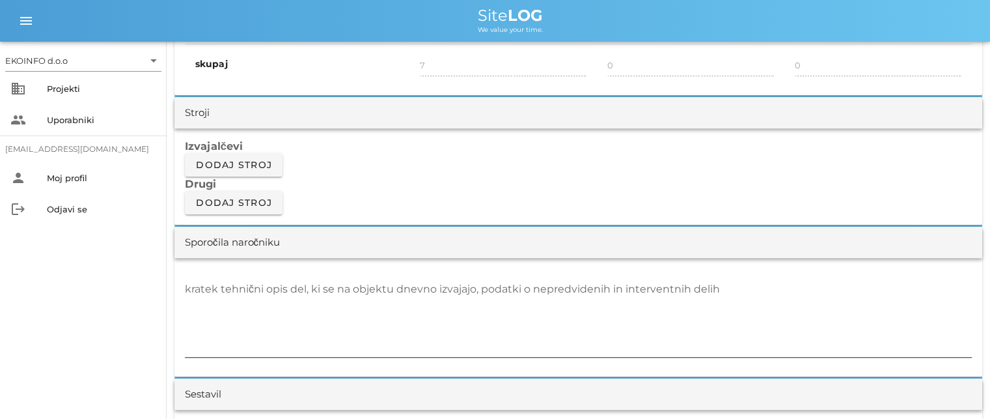
click at [201, 289] on textarea "kratek tehnični opis del, ki se na objektu dnevno izvajajo, podatki o nepredvid…" at bounding box center [578, 318] width 787 height 78
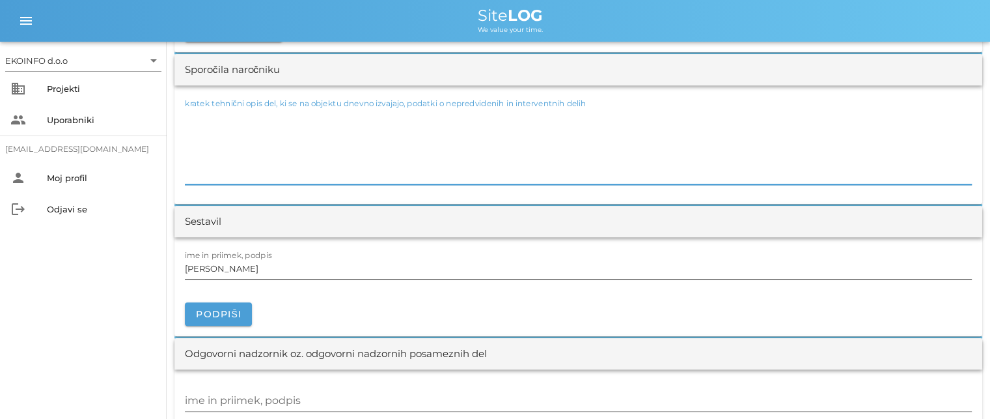
scroll to position [1237, 0]
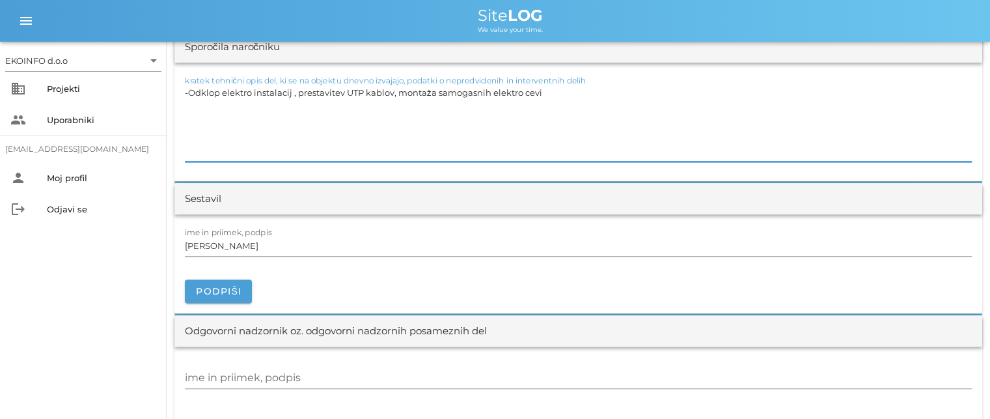
click at [391, 89] on textarea "-Odklop elektro instalacij , prestavitev UTP kablov, montaža samogasnih elektro…" at bounding box center [578, 122] width 787 height 78
click at [566, 88] on textarea "-Odklop elektro instalacij , prestavitev UTP kablov Z104, montaža samogasnih el…" at bounding box center [578, 122] width 787 height 78
click at [662, 91] on textarea "-Odklop elektro instalacij , prestavitev UTP kablov Z104, montaža samogasnih el…" at bounding box center [578, 122] width 787 height 78
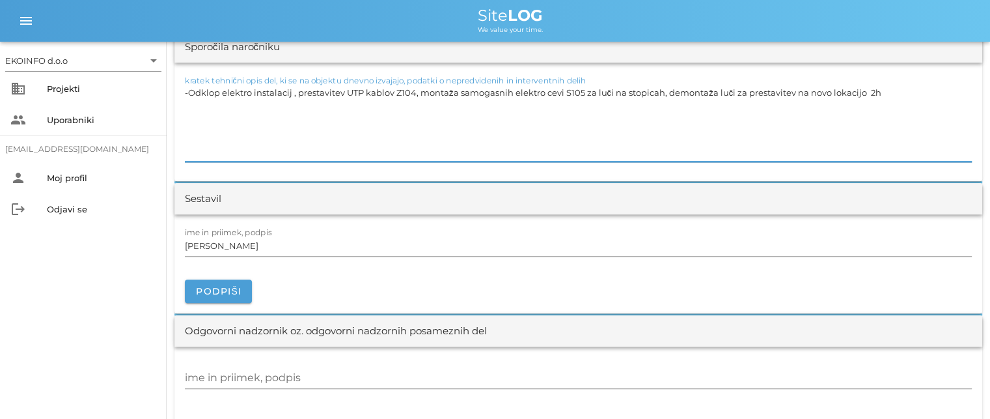
click at [188, 105] on textarea "-Odklop elektro instalacij , prestavitev UTP kablov Z104, montaža samogasnih el…" at bounding box center [578, 122] width 787 height 78
click at [245, 246] on input "[PERSON_NAME]" at bounding box center [578, 245] width 787 height 21
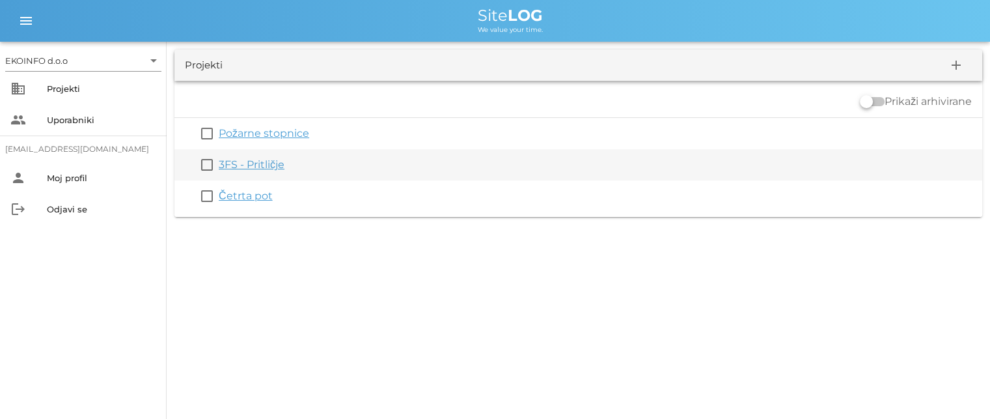
click at [253, 163] on link "3FS - Pritličje" at bounding box center [252, 164] width 66 height 12
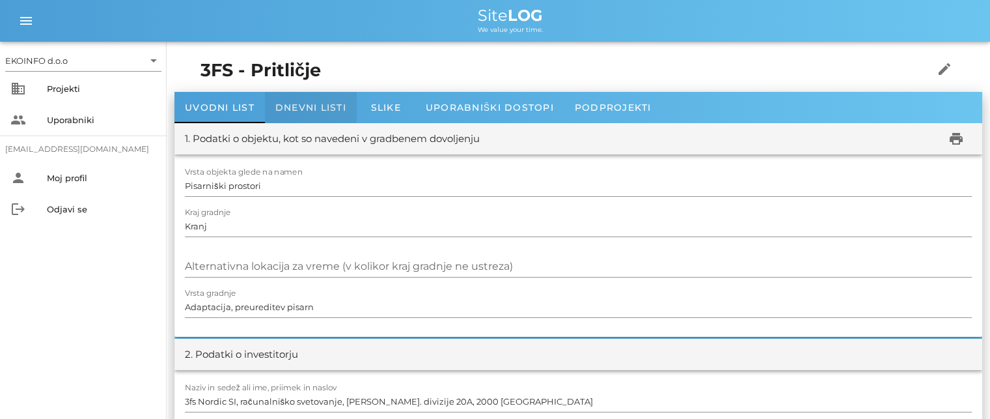
click at [291, 111] on span "Dnevni listi" at bounding box center [310, 108] width 71 height 12
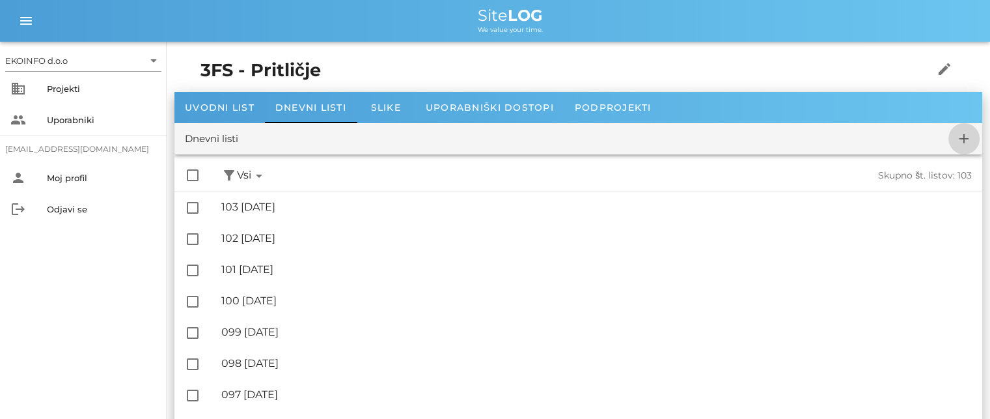
click at [966, 135] on icon "add" at bounding box center [965, 139] width 16 height 16
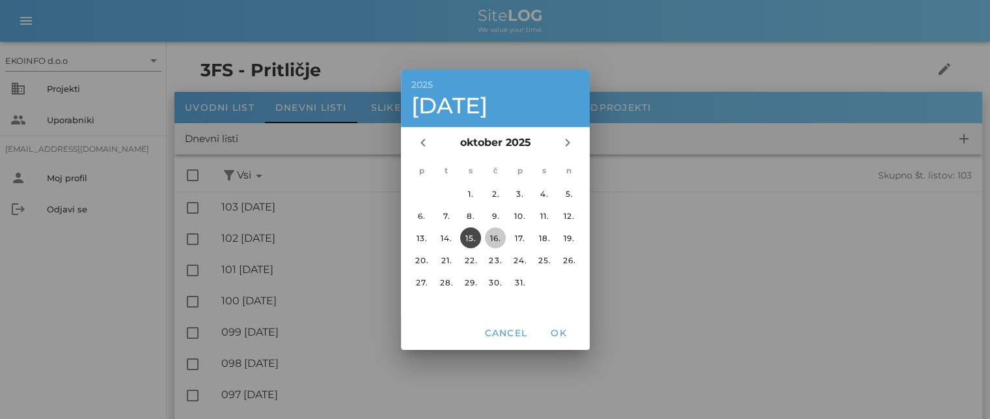
click at [495, 236] on div "16." at bounding box center [494, 237] width 21 height 10
click at [559, 334] on span "OK" at bounding box center [558, 333] width 31 height 12
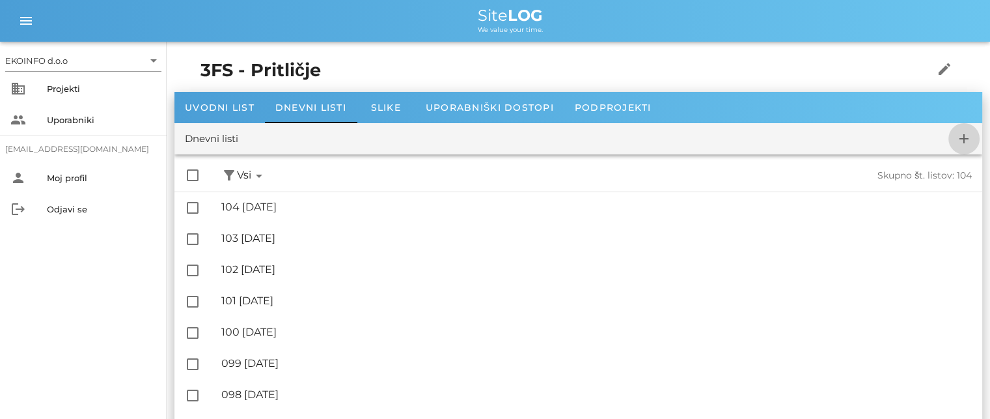
click at [966, 139] on icon "add" at bounding box center [965, 139] width 16 height 16
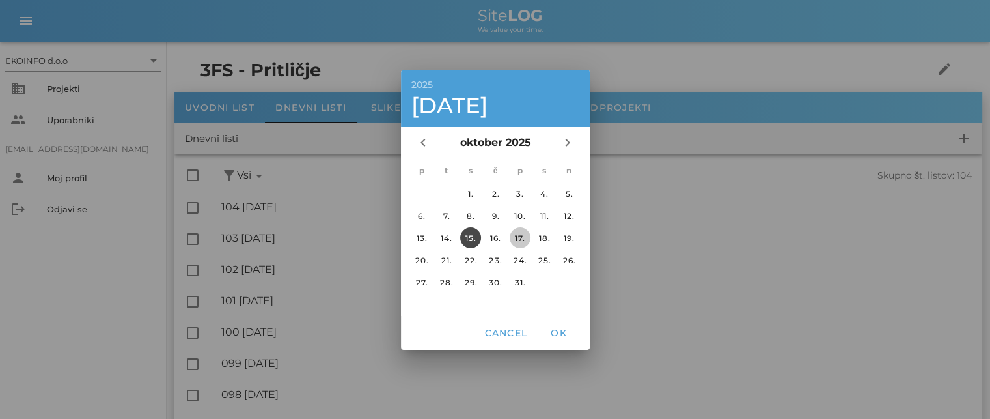
click at [518, 236] on div "17." at bounding box center [519, 237] width 21 height 10
click at [557, 328] on span "OK" at bounding box center [558, 333] width 31 height 12
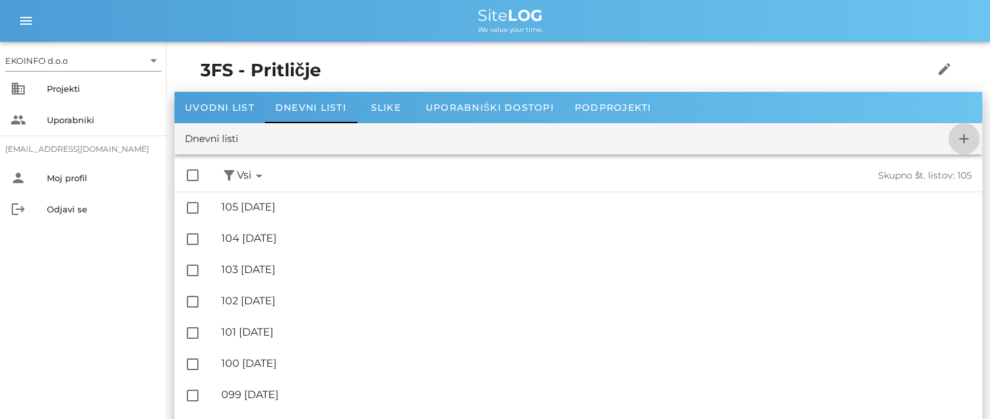
click at [962, 139] on icon "add" at bounding box center [965, 139] width 16 height 16
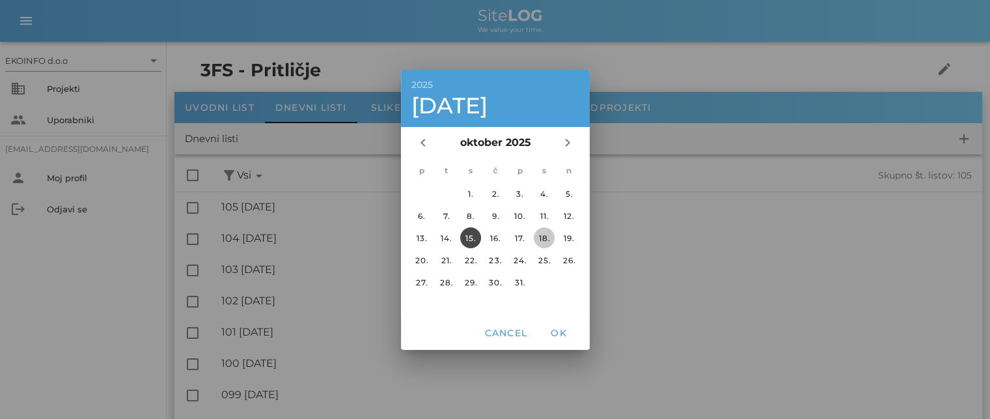
click at [541, 236] on div "18." at bounding box center [544, 237] width 21 height 10
click at [555, 330] on span "OK" at bounding box center [558, 333] width 31 height 12
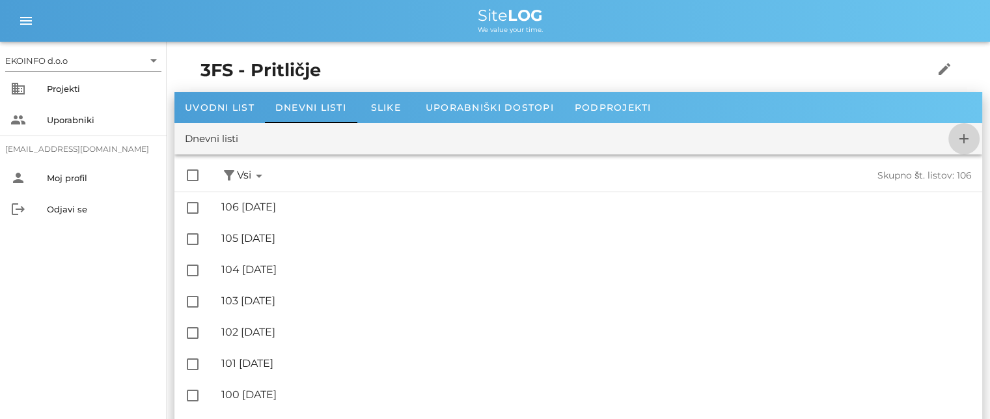
click at [966, 140] on icon "add" at bounding box center [965, 139] width 16 height 16
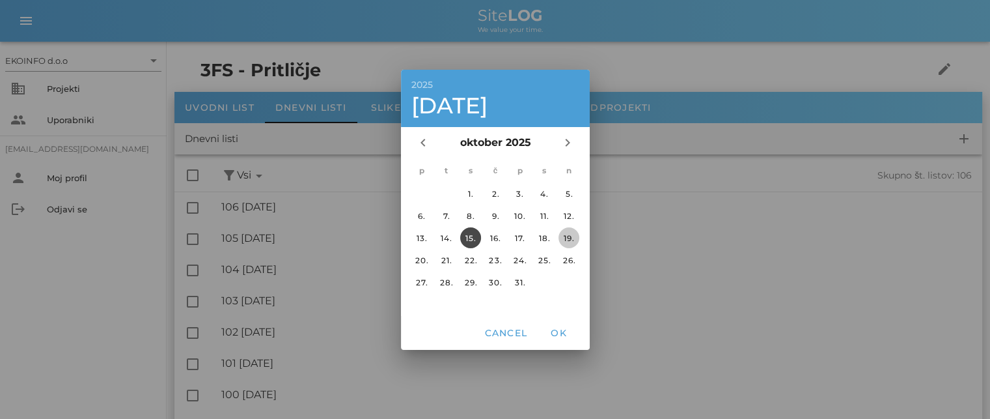
click at [564, 236] on div "19." at bounding box center [569, 237] width 21 height 10
click at [552, 330] on span "OK" at bounding box center [558, 333] width 31 height 12
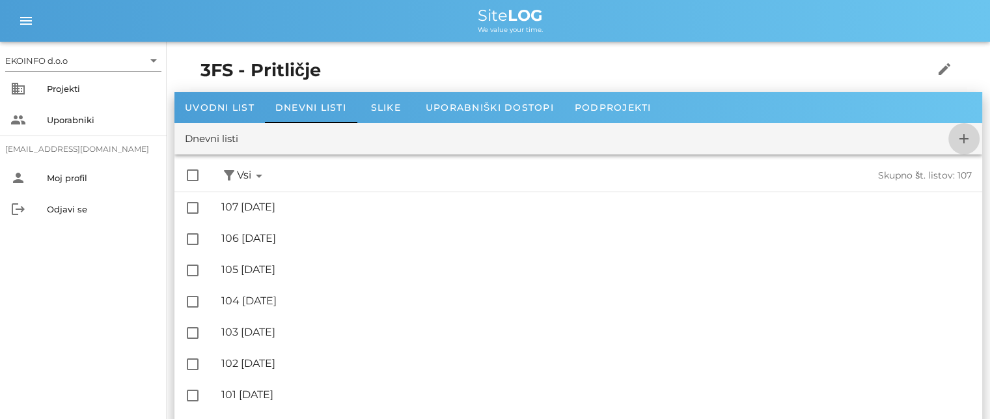
click at [961, 138] on icon "add" at bounding box center [965, 139] width 16 height 16
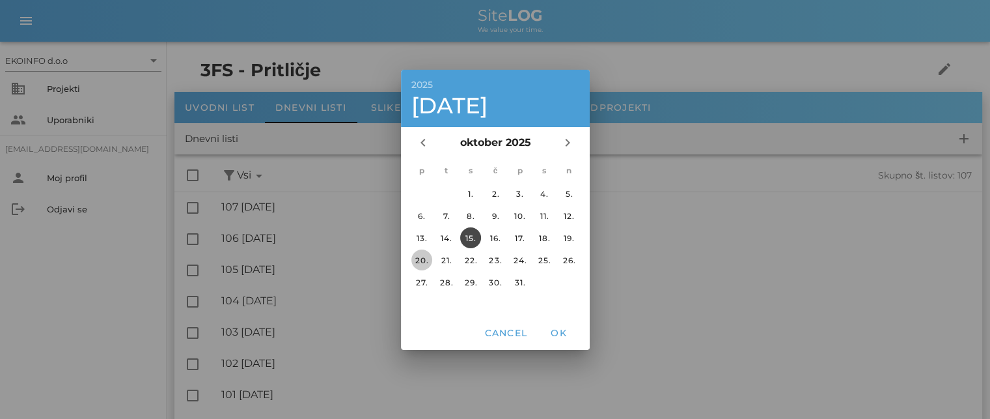
click at [412, 257] on div "20." at bounding box center [421, 260] width 21 height 10
click at [551, 333] on span "OK" at bounding box center [558, 333] width 31 height 12
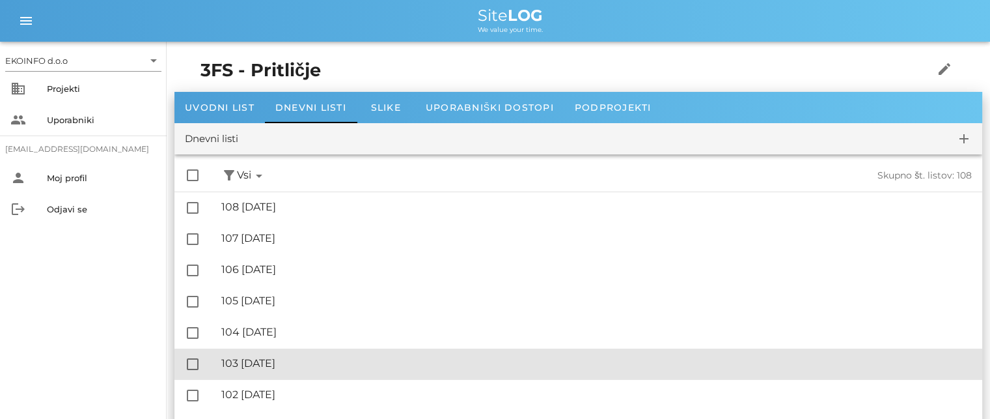
click at [300, 364] on div "🔏 103 [DATE]" at bounding box center [596, 363] width 751 height 12
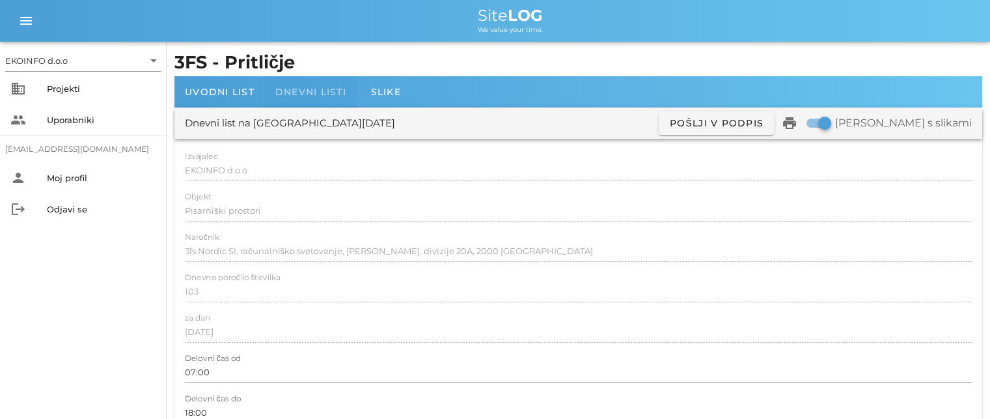
click at [288, 89] on span "Dnevni listi" at bounding box center [310, 92] width 71 height 12
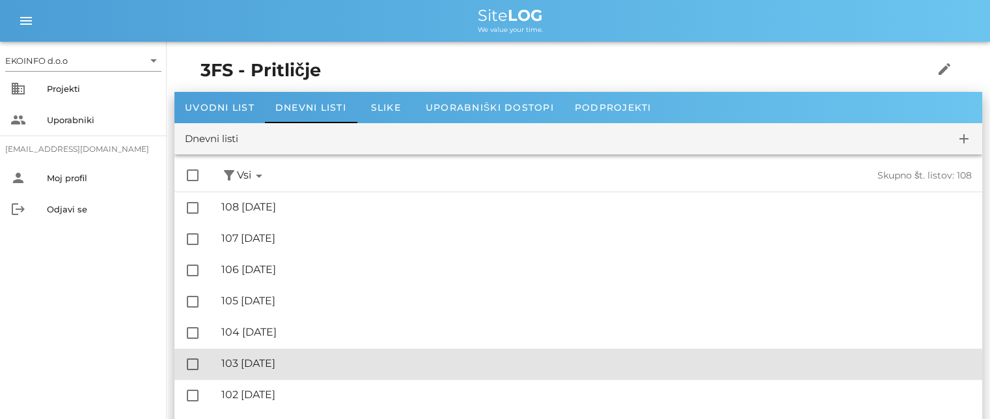
click at [285, 363] on div "🔏 103 [DATE]" at bounding box center [596, 363] width 751 height 12
